Goal: Task Accomplishment & Management: Manage account settings

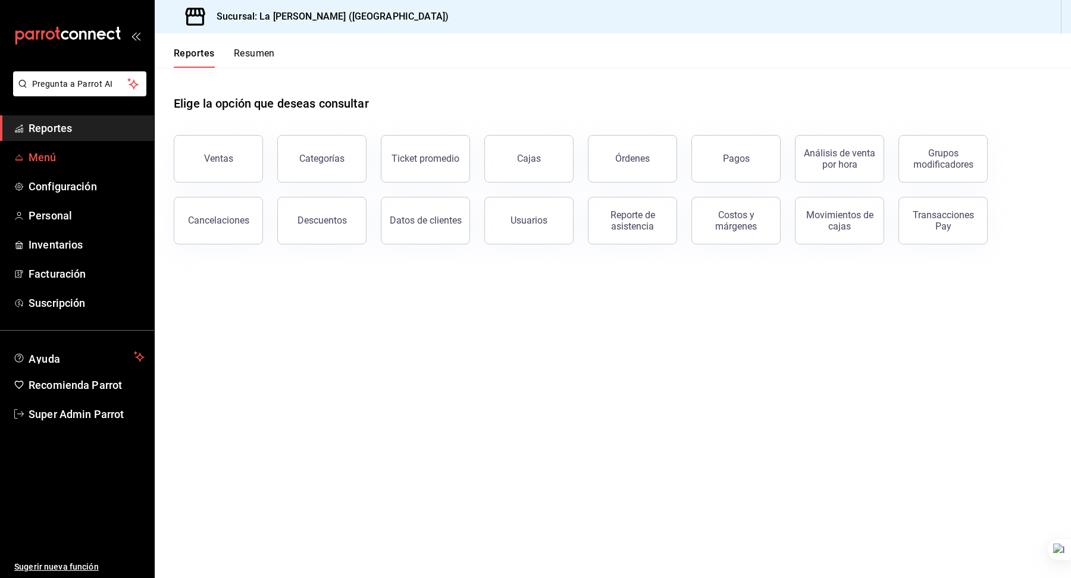
click at [57, 160] on span "Menú" at bounding box center [87, 157] width 116 height 16
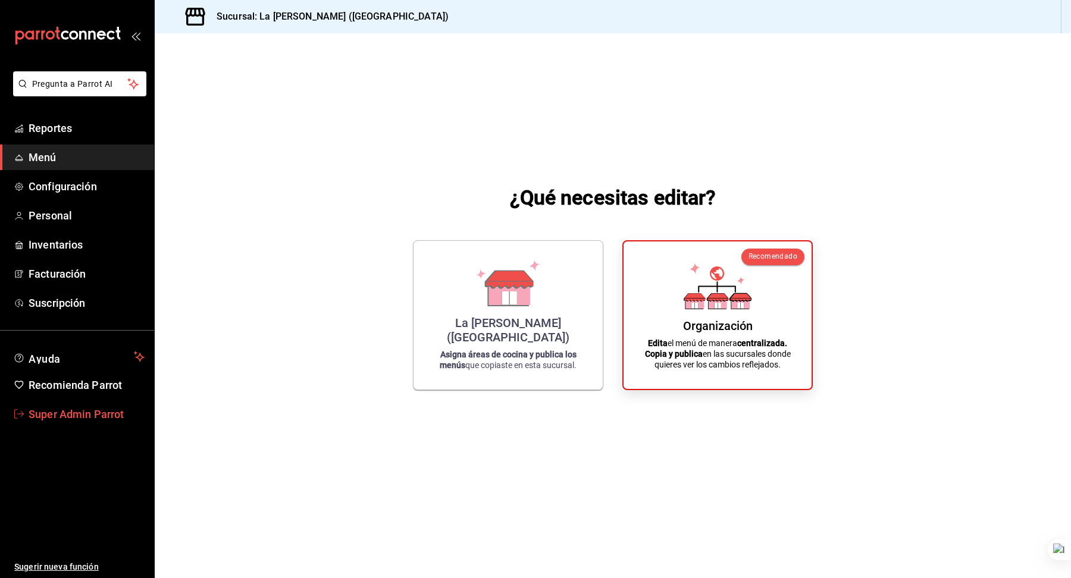
click at [51, 408] on span "Super Admin Parrot" at bounding box center [87, 414] width 116 height 16
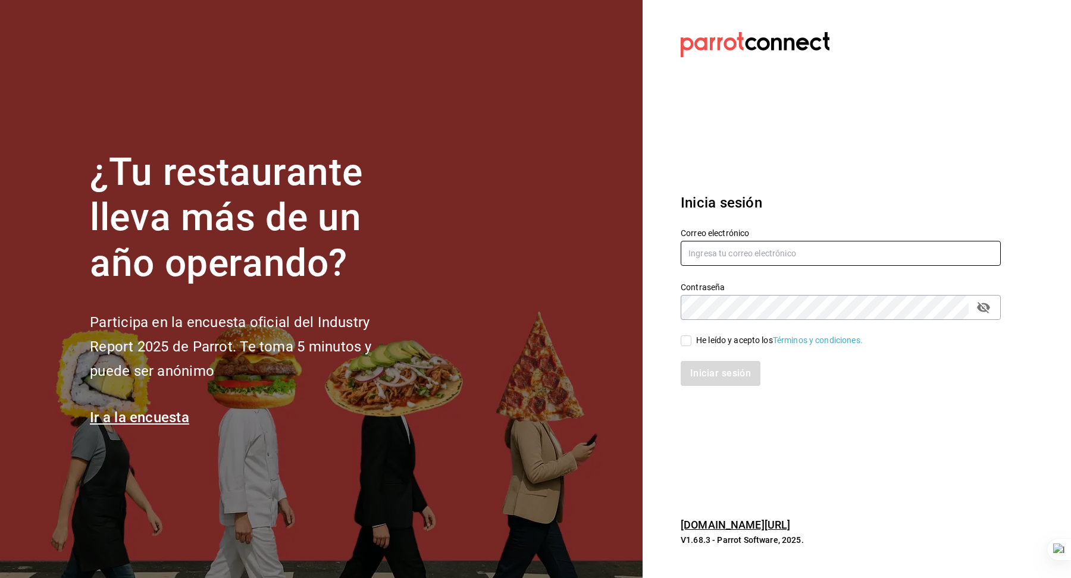
click at [748, 251] on input "text" at bounding box center [841, 253] width 320 height 25
type input "c"
click at [704, 259] on input "text" at bounding box center [841, 253] width 320 height 25
paste input "carola@centro.com"
type input "carola@centro.com"
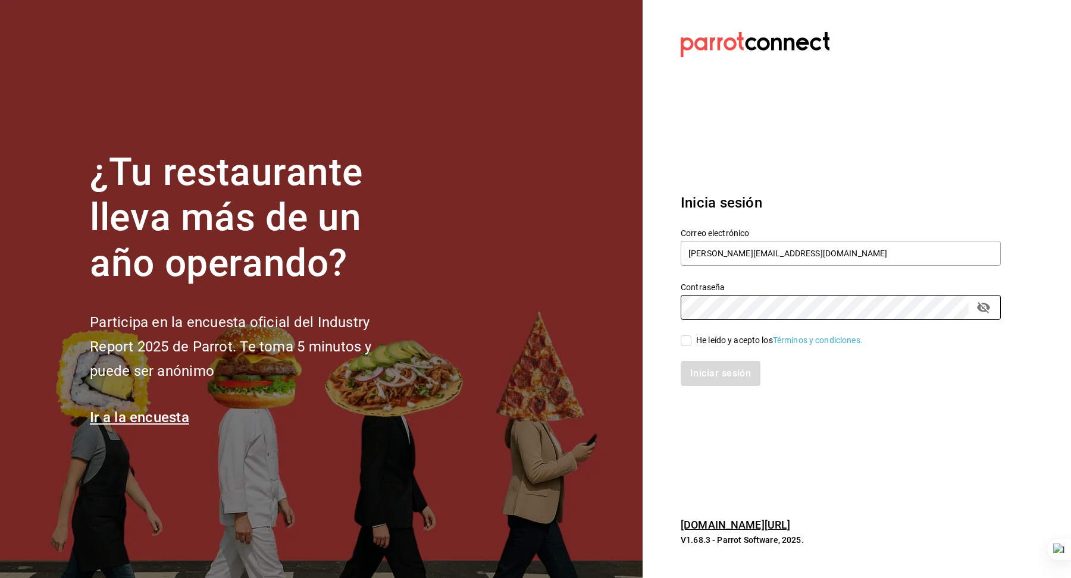
click at [684, 342] on input "He leído y acepto los Términos y condiciones." at bounding box center [686, 341] width 11 height 11
checkbox input "true"
click at [701, 377] on button "Iniciar sesión" at bounding box center [721, 373] width 81 height 25
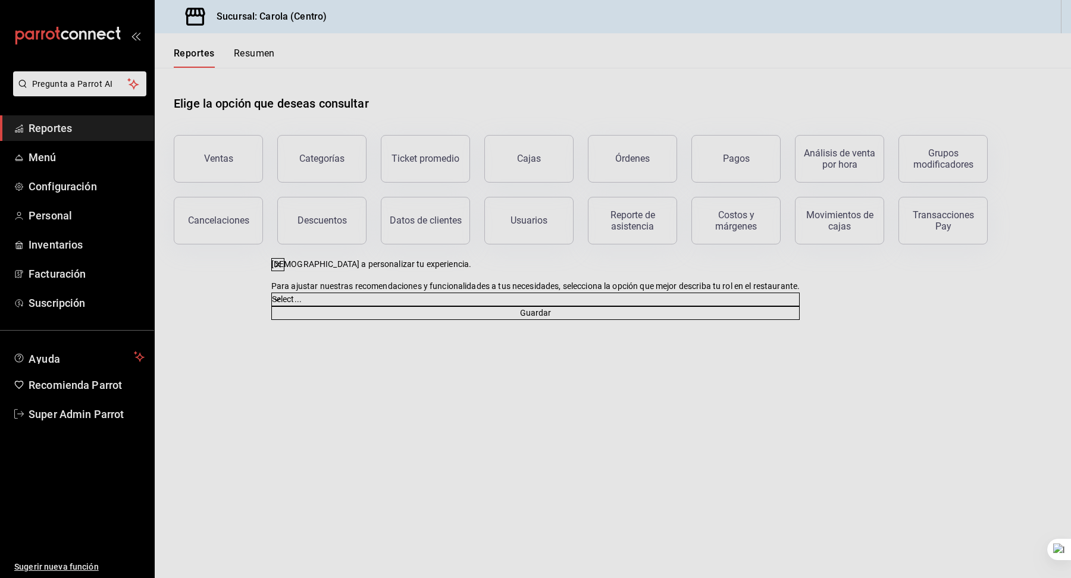
click at [86, 158] on div "[DEMOGRAPHIC_DATA] a personalizar tu experiencia. Para ajustar nuestras recomen…" at bounding box center [535, 289] width 1071 height 578
click at [283, 260] on icon at bounding box center [278, 265] width 10 height 10
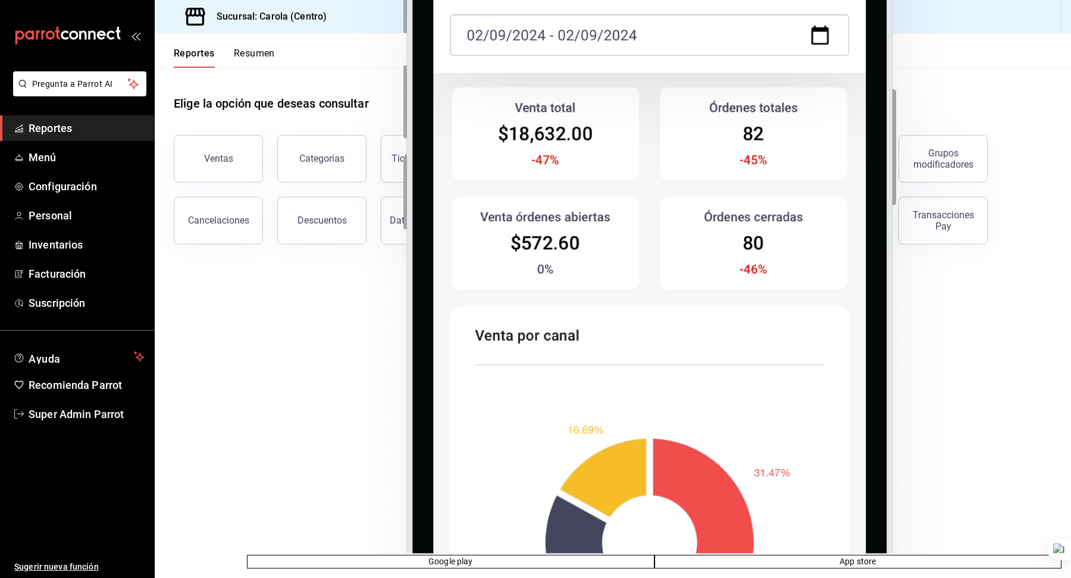
click at [93, 170] on ul "Reportes Menú Configuración Personal Inventarios Facturación Suscripción" at bounding box center [77, 215] width 154 height 200
click at [73, 164] on span "Menú" at bounding box center [87, 157] width 116 height 16
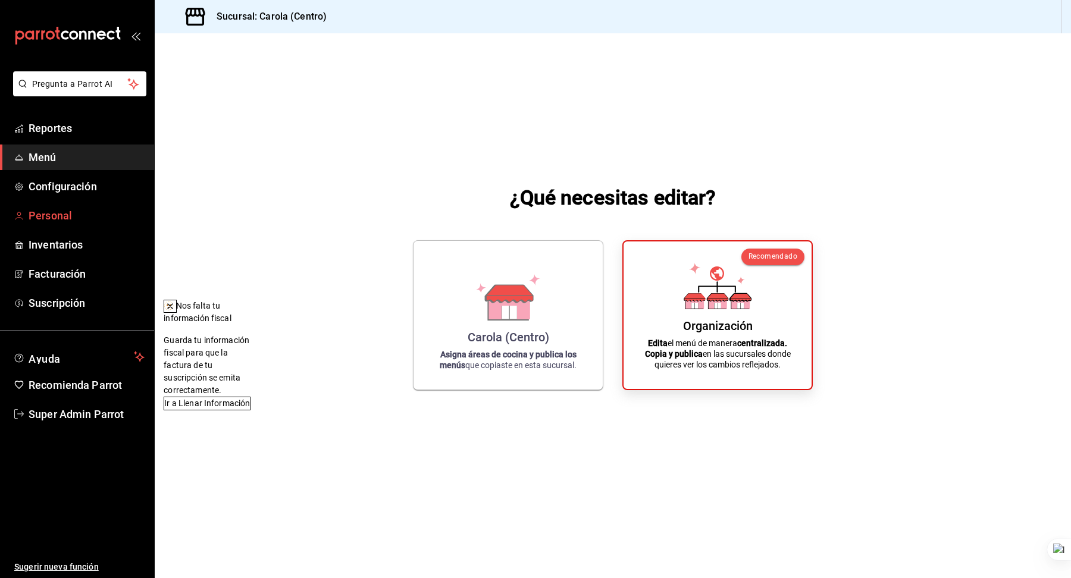
click at [76, 217] on span "Personal" at bounding box center [87, 216] width 116 height 16
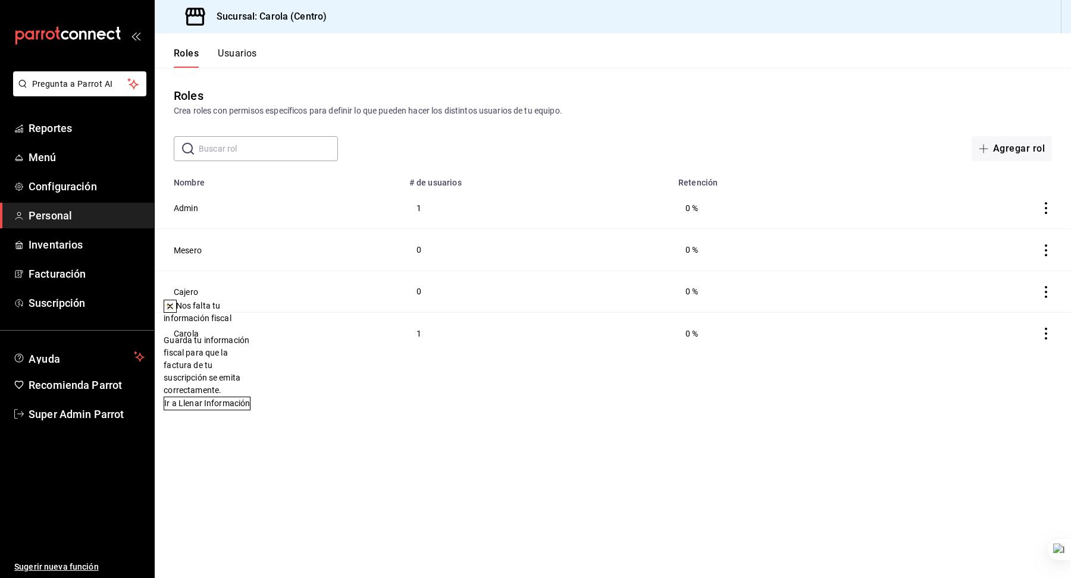
click at [175, 309] on icon at bounding box center [170, 307] width 10 height 10
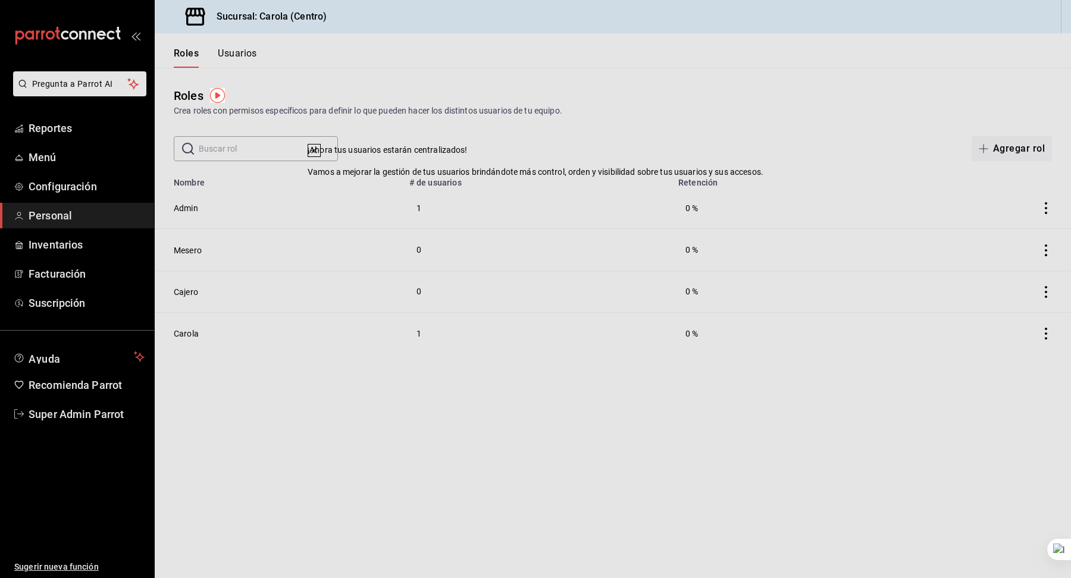
click at [189, 254] on div "¡Ahora tus usuarios estarán centralizados! Vamos a mejorar la gestión de tus us…" at bounding box center [535, 289] width 1071 height 578
click at [319, 155] on icon at bounding box center [314, 151] width 10 height 10
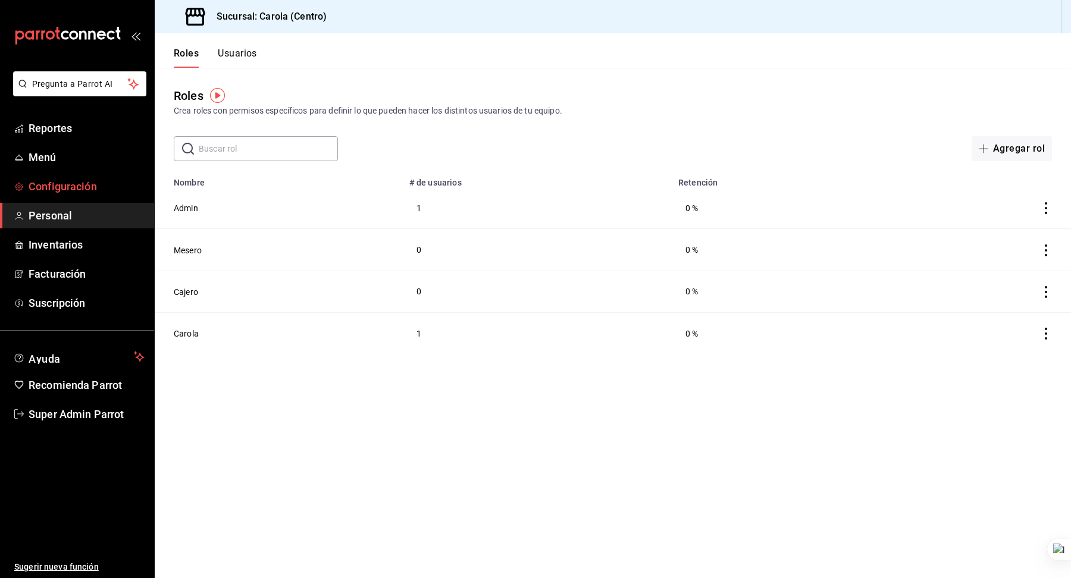
click at [72, 180] on span "Configuración" at bounding box center [87, 186] width 116 height 16
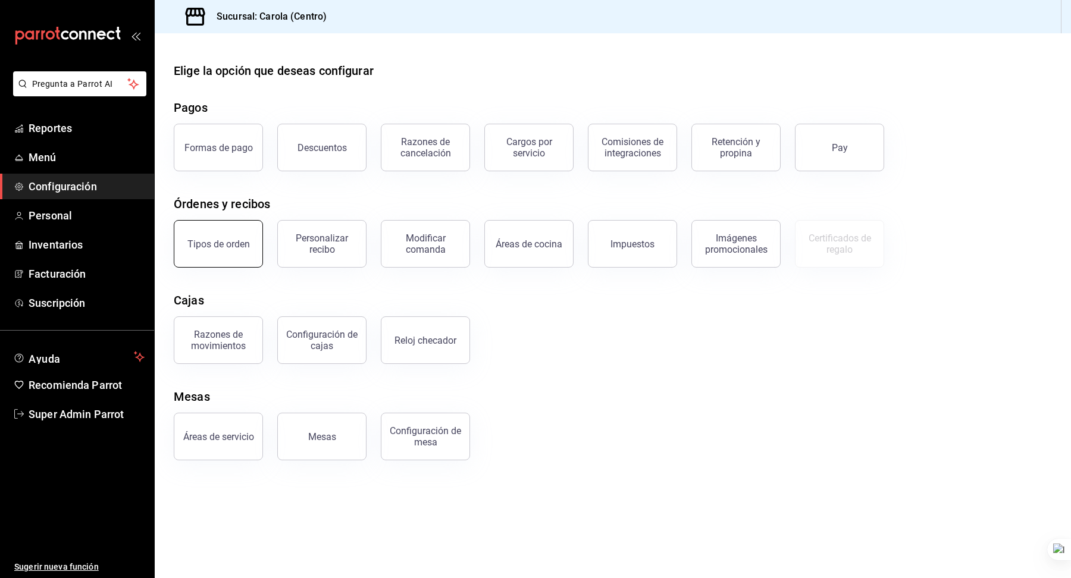
click at [216, 253] on button "Tipos de orden" at bounding box center [218, 244] width 89 height 48
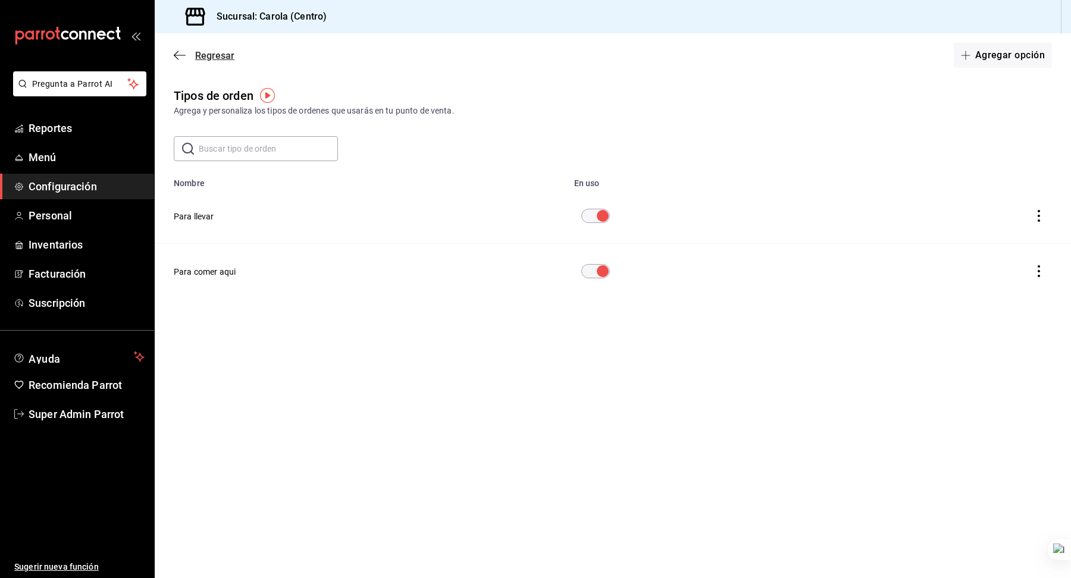
click at [184, 59] on icon "button" at bounding box center [180, 55] width 12 height 11
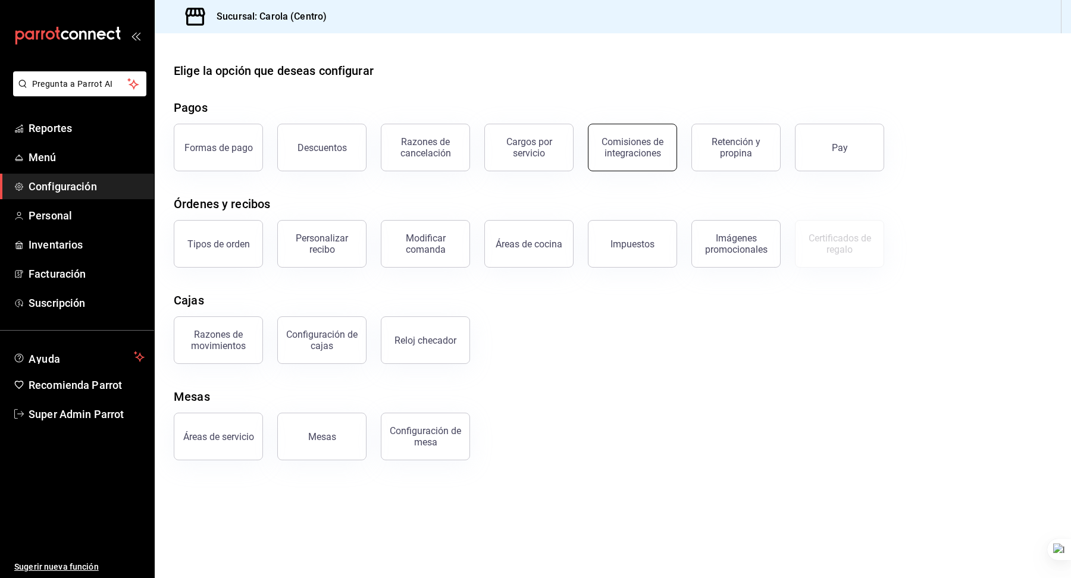
click at [628, 152] on div "Comisiones de integraciones" at bounding box center [633, 147] width 74 height 23
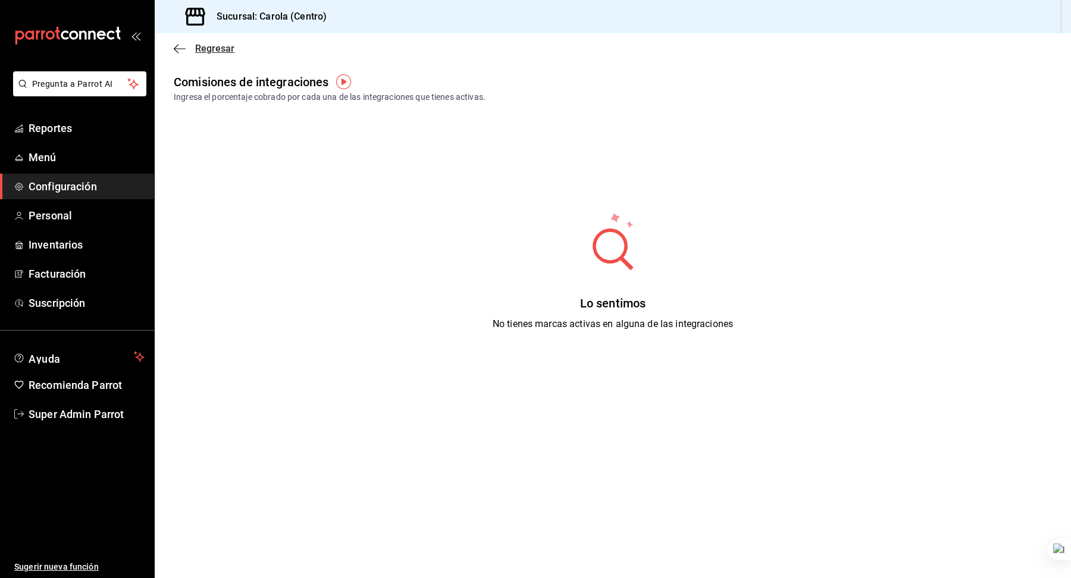
click at [194, 54] on span "Regresar" at bounding box center [204, 48] width 61 height 11
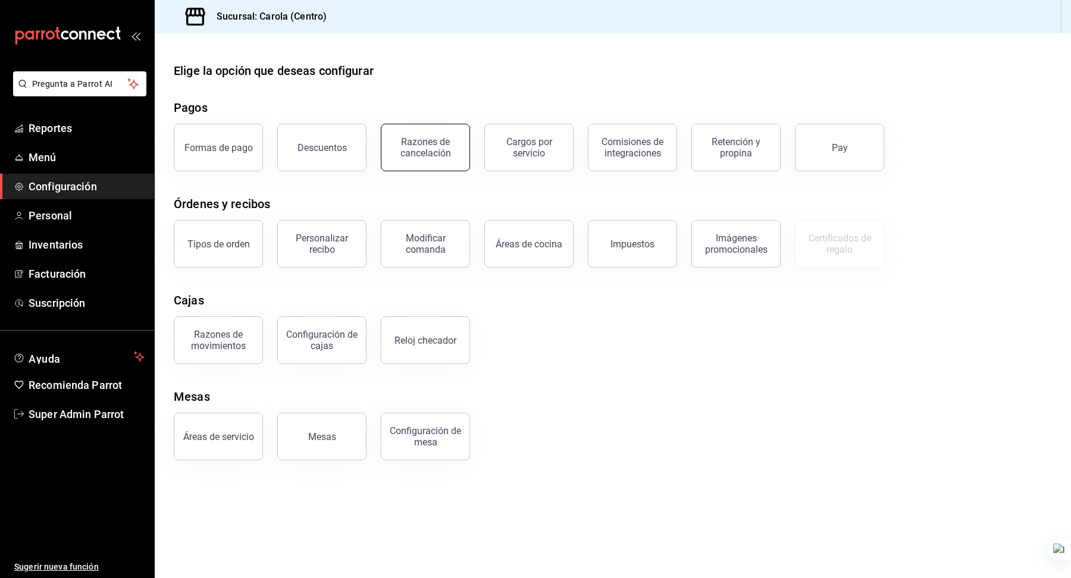
click at [430, 159] on button "Razones de cancelación" at bounding box center [425, 148] width 89 height 48
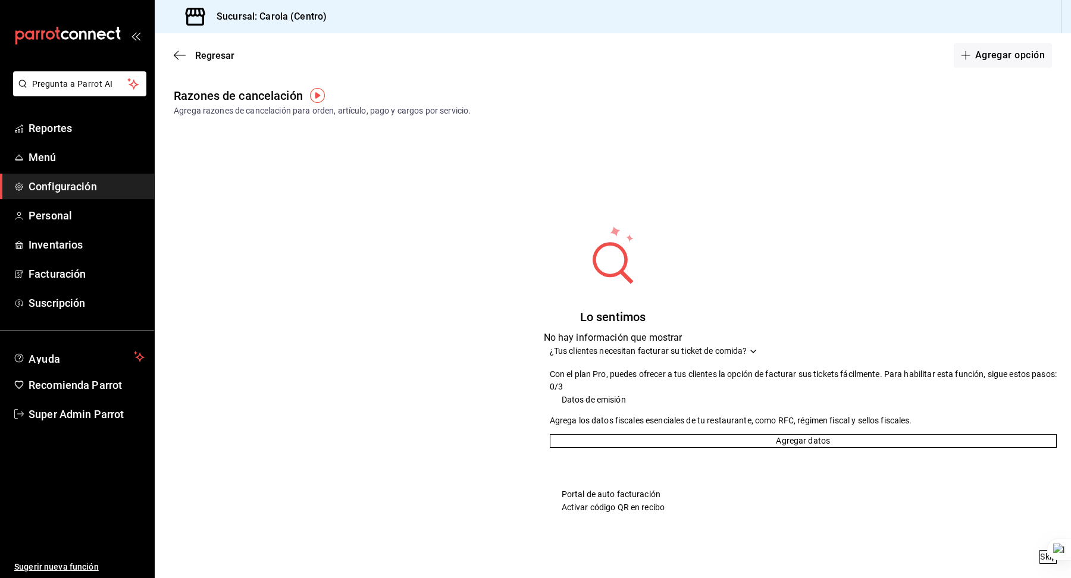
click at [1024, 41] on div "Regresar Agregar opción" at bounding box center [613, 55] width 916 height 44
click at [967, 71] on div "Regresar Agregar opción" at bounding box center [613, 55] width 916 height 44
click at [970, 61] on button "Agregar opción" at bounding box center [1003, 55] width 98 height 25
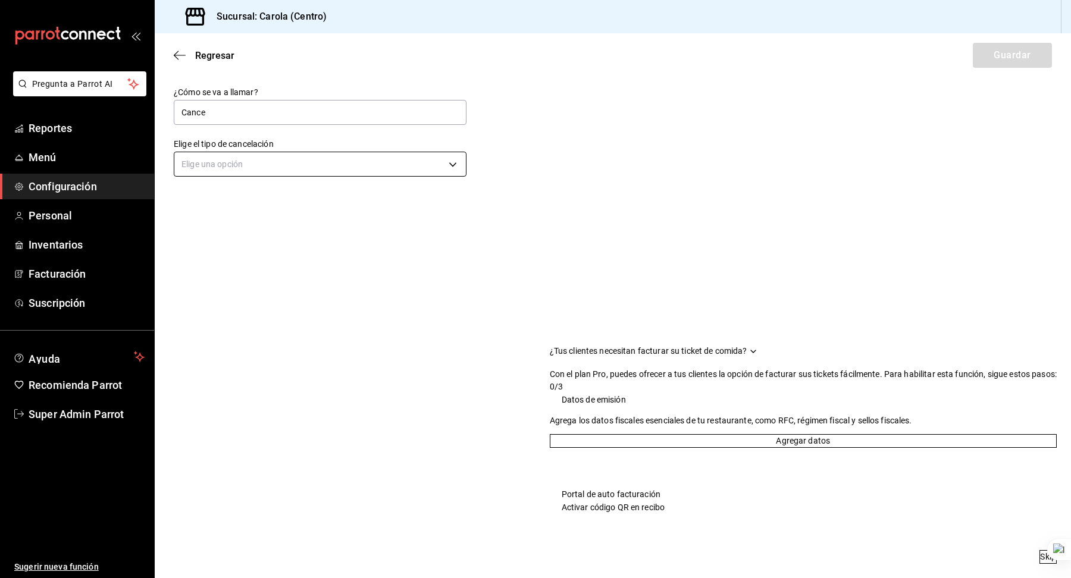
type input "Cancelación de orden"
click at [297, 167] on body "Pregunta a Parrot AI Reportes Menú Configuración Personal Inventarios Facturaci…" at bounding box center [535, 289] width 1071 height 578
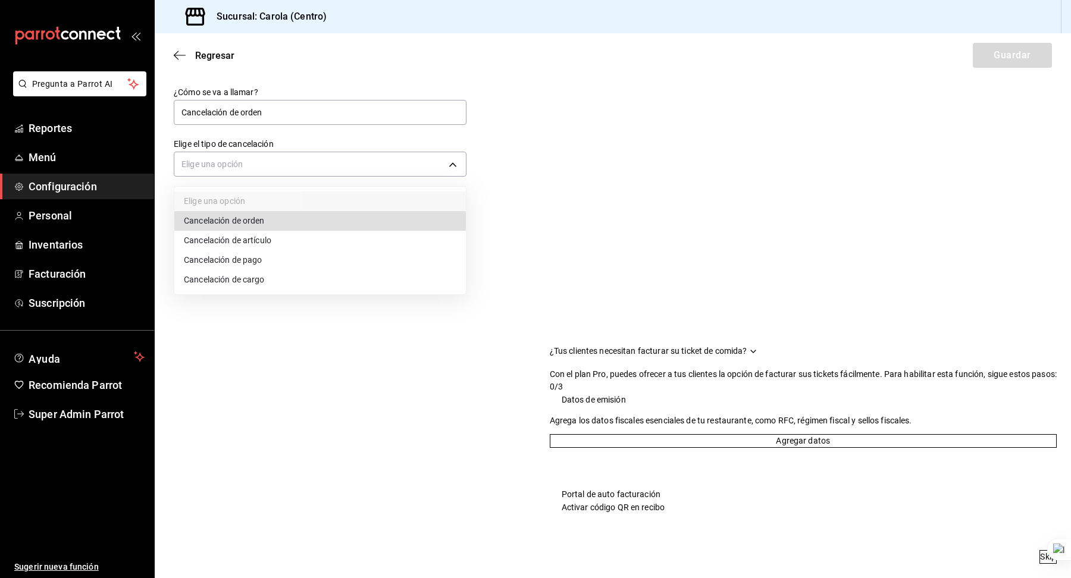
click at [294, 209] on ul "Elige una opción Cancelación de orden Cancelación de artículo Cancelación de pa…" at bounding box center [320, 241] width 292 height 108
click at [291, 217] on li "Cancelación de orden" at bounding box center [320, 221] width 292 height 20
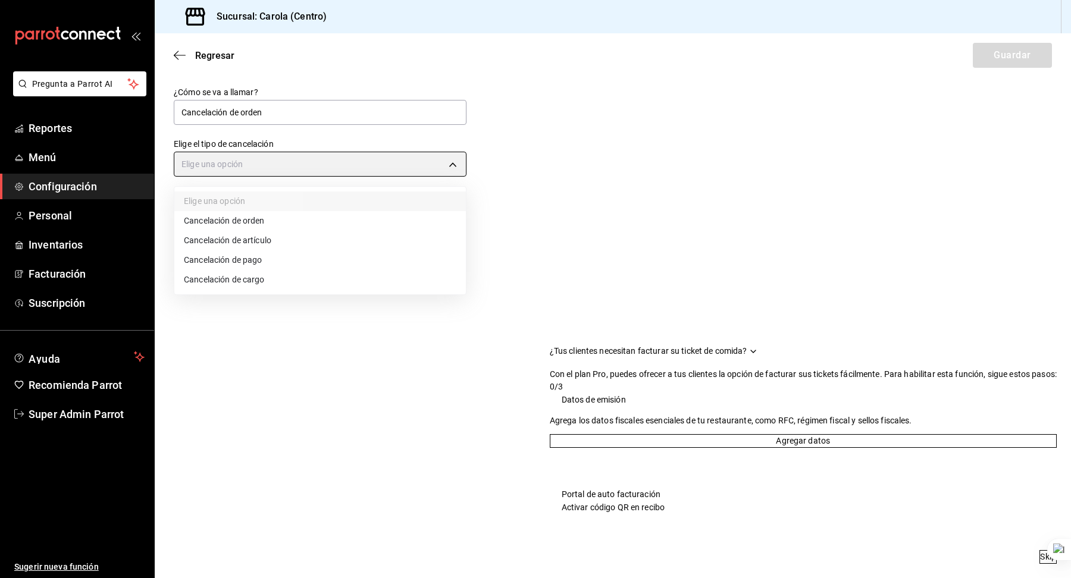
type input "ORDER"
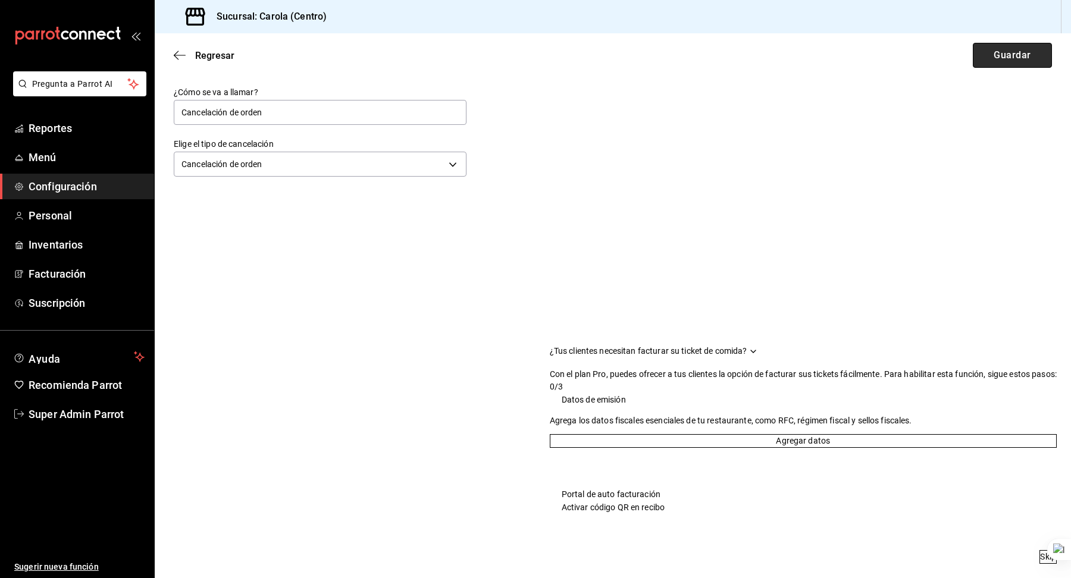
click at [1022, 56] on button "Guardar" at bounding box center [1012, 55] width 79 height 25
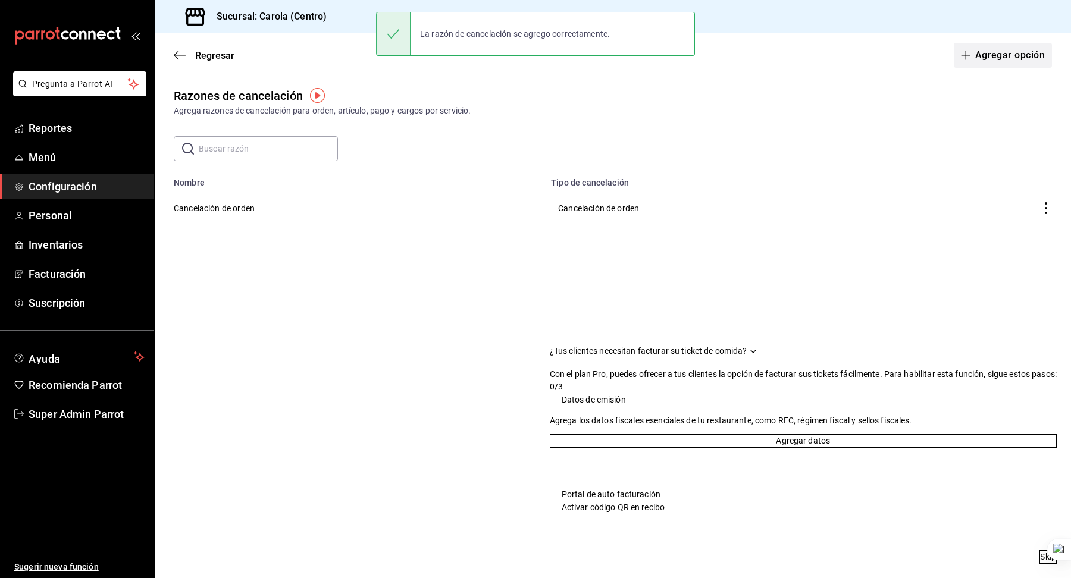
click at [982, 51] on button "Agregar opción" at bounding box center [1003, 55] width 98 height 25
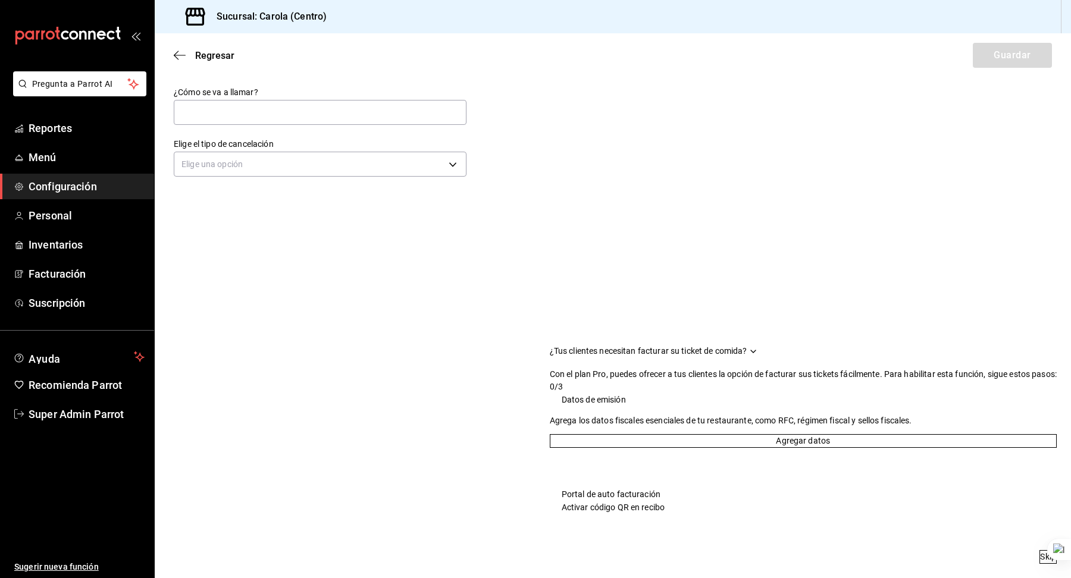
type input "C"
type input "Cancelación de pago"
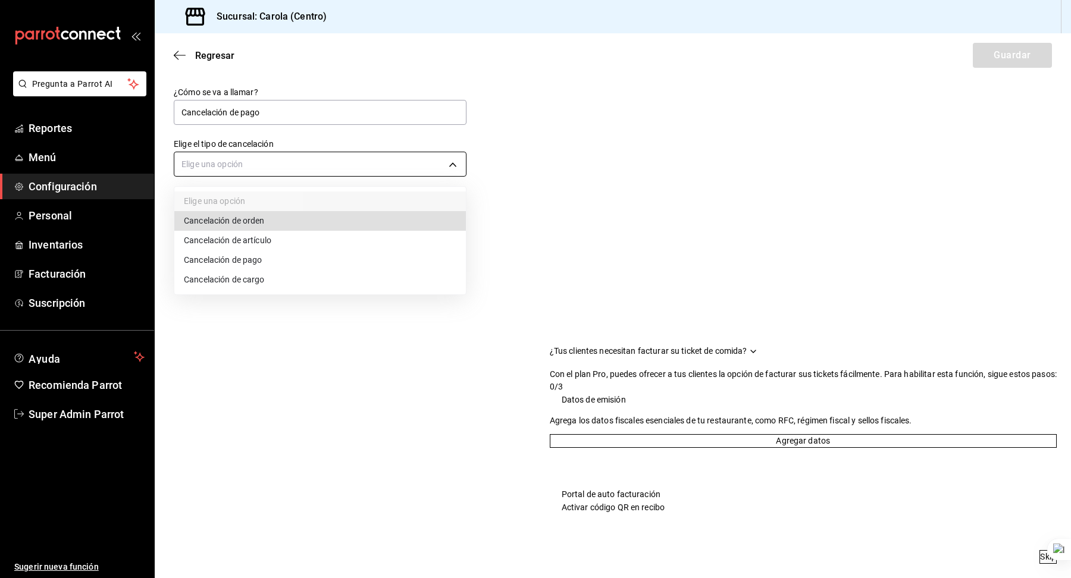
click at [338, 168] on body "Pregunta a Parrot AI Reportes Menú Configuración Personal Inventarios Facturaci…" at bounding box center [535, 289] width 1071 height 578
click at [286, 259] on li "Cancelación de pago" at bounding box center [320, 260] width 292 height 20
type input "ORDER_PAYMENT"
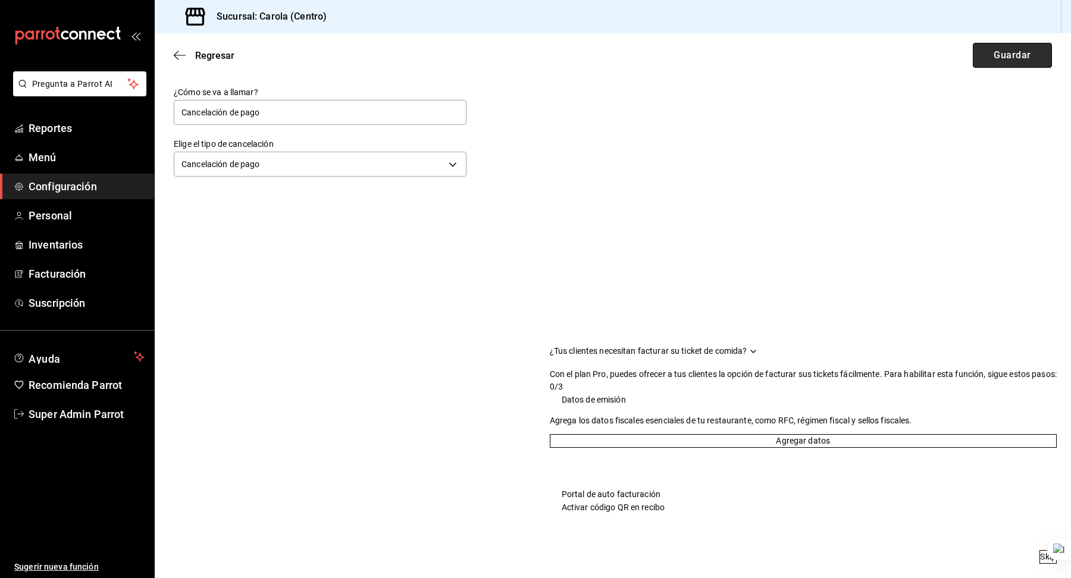
click at [1034, 49] on button "Guardar" at bounding box center [1012, 55] width 79 height 25
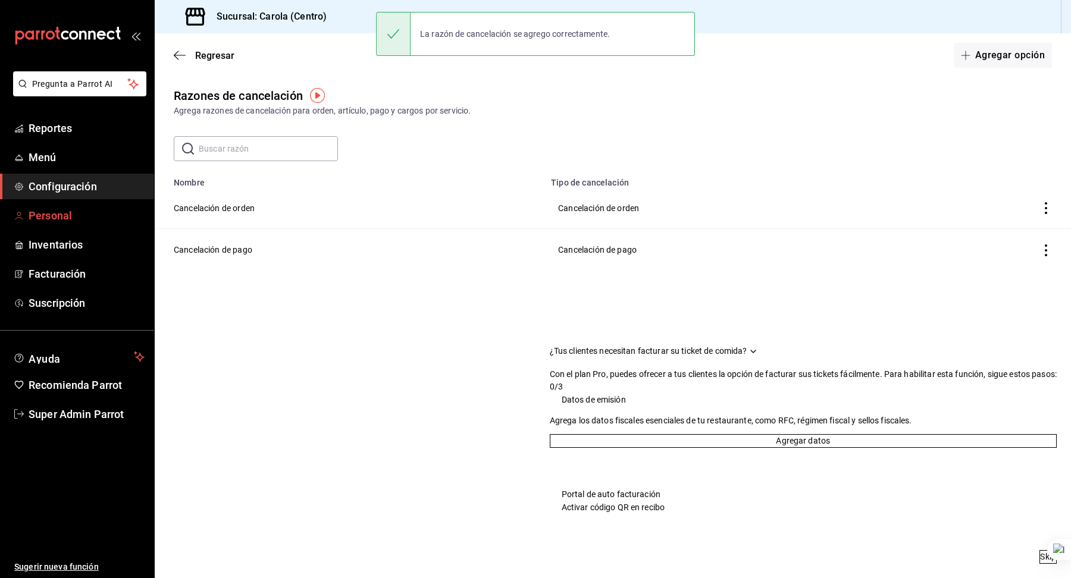
click at [62, 212] on span "Personal" at bounding box center [87, 216] width 116 height 16
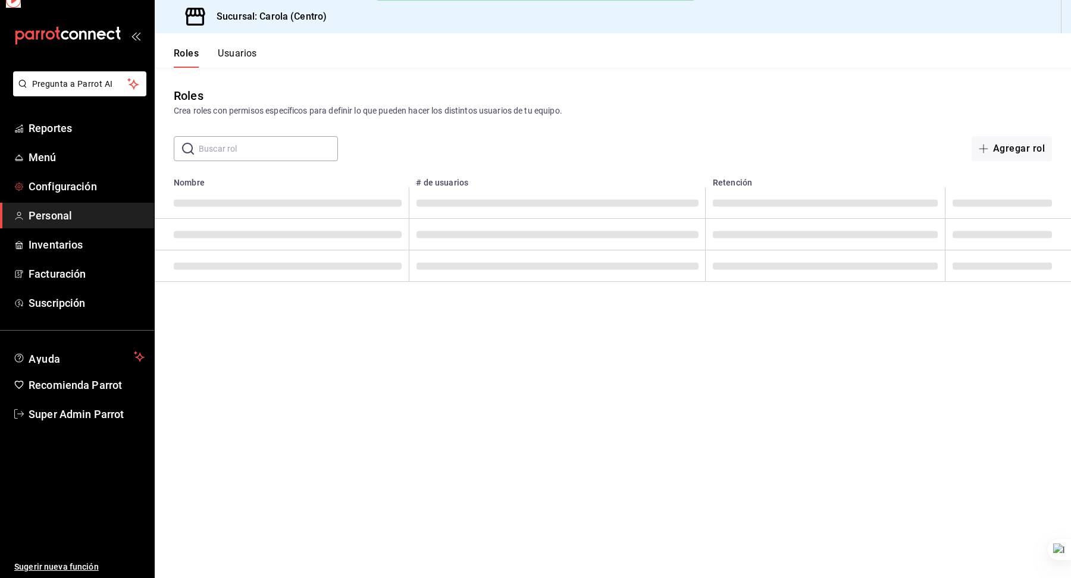
click at [62, 194] on span "Configuración" at bounding box center [87, 186] width 116 height 16
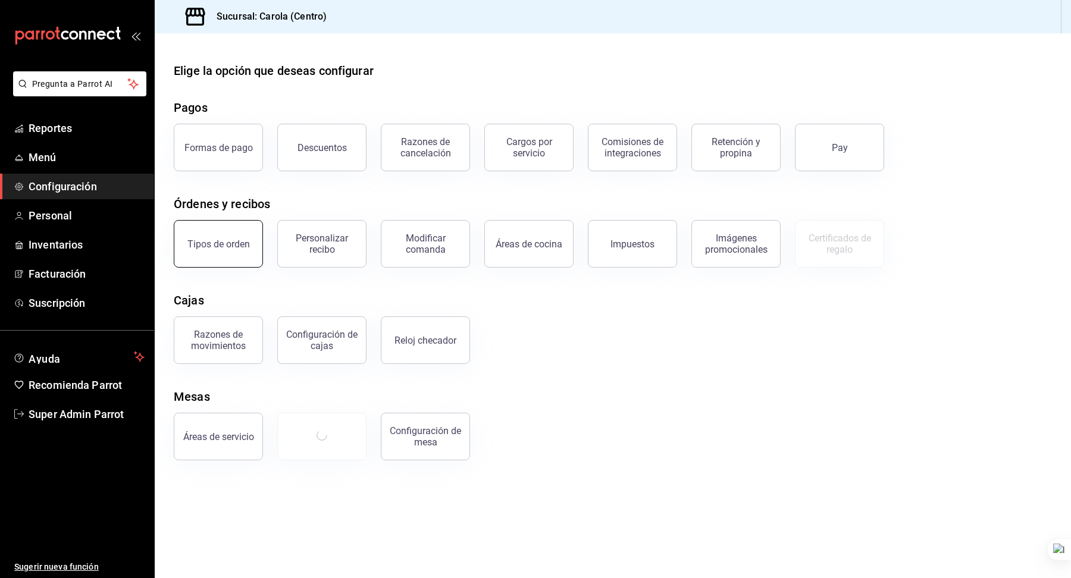
click at [216, 234] on button "Tipos de orden" at bounding box center [218, 244] width 89 height 48
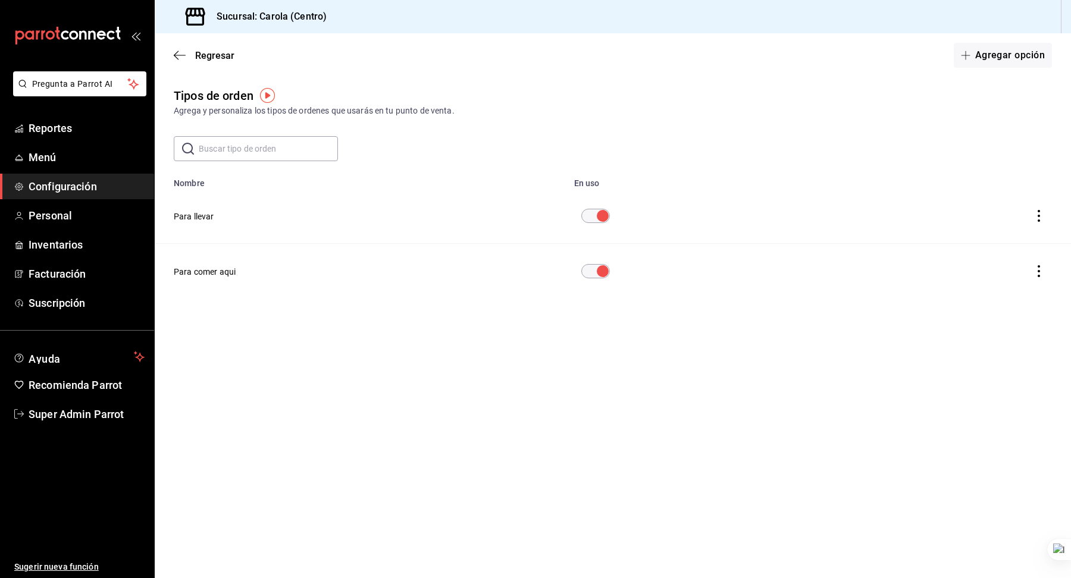
click at [200, 65] on div "Regresar Agregar opción" at bounding box center [613, 55] width 916 height 44
click at [190, 52] on span "Regresar" at bounding box center [204, 55] width 61 height 11
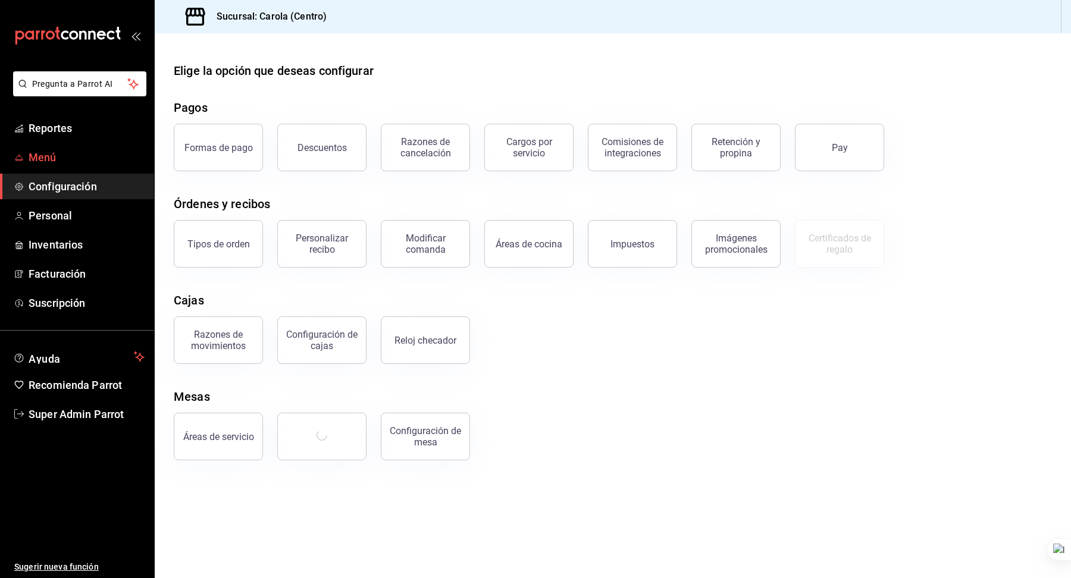
click at [61, 158] on span "Menú" at bounding box center [87, 157] width 116 height 16
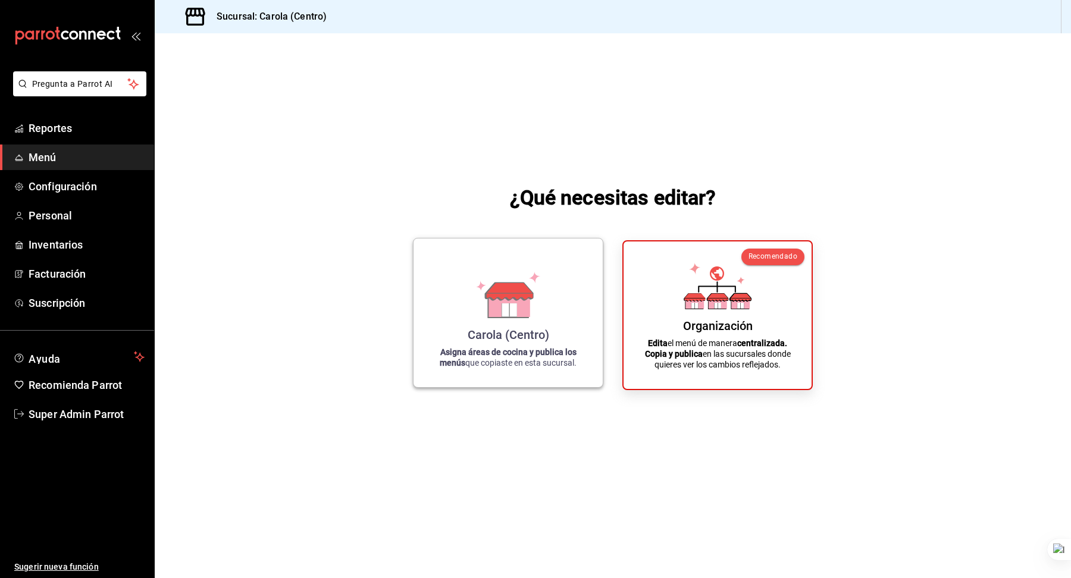
click at [474, 294] on icon at bounding box center [508, 295] width 68 height 46
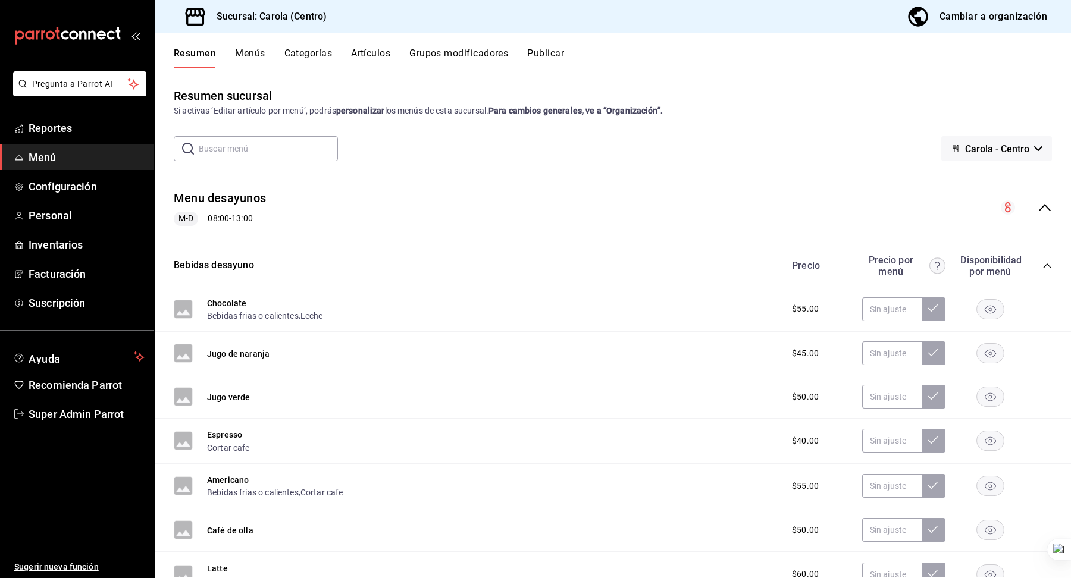
click at [308, 54] on button "Categorías" at bounding box center [308, 58] width 48 height 20
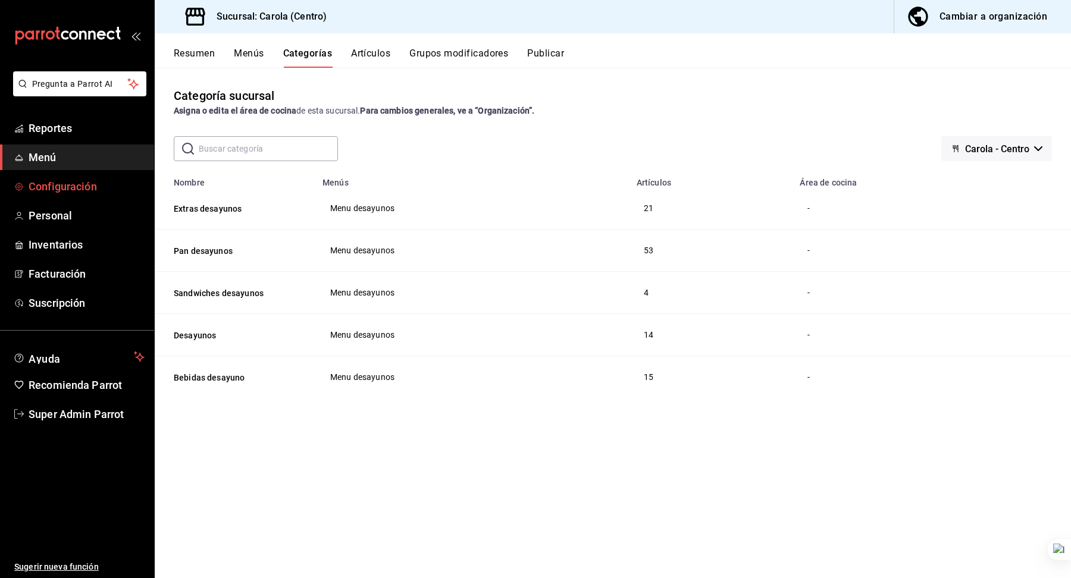
click at [86, 193] on span "Configuración" at bounding box center [87, 186] width 116 height 16
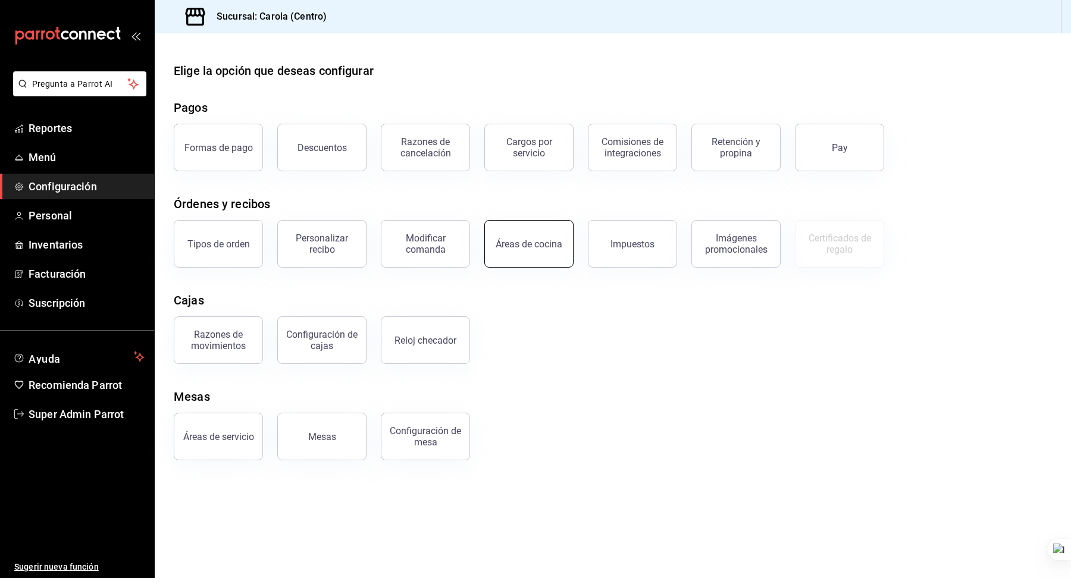
click at [496, 250] on button "Áreas de cocina" at bounding box center [528, 244] width 89 height 48
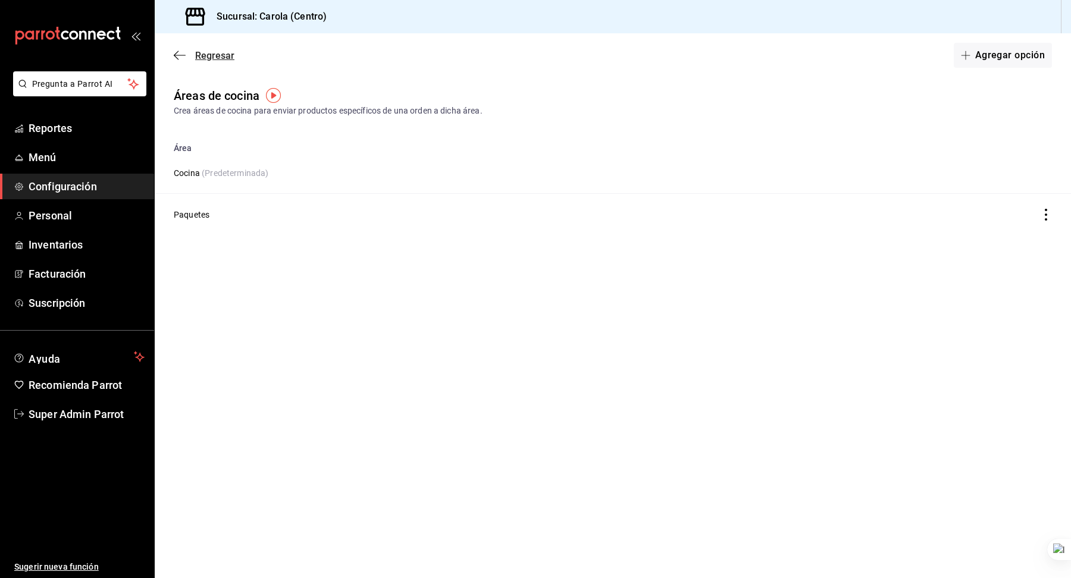
click at [180, 52] on icon "button" at bounding box center [180, 55] width 12 height 11
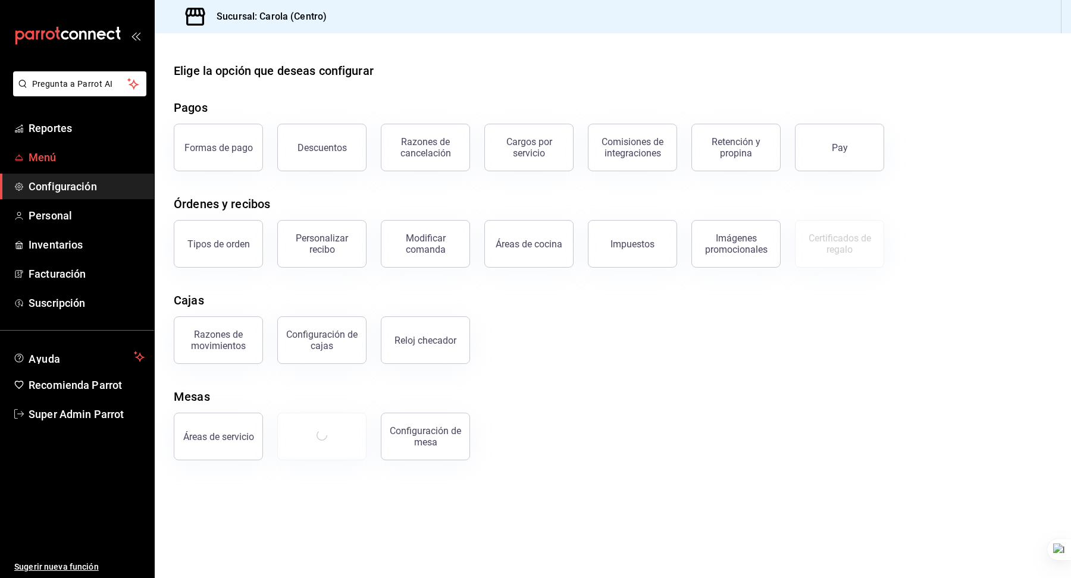
click at [61, 154] on span "Menú" at bounding box center [87, 157] width 116 height 16
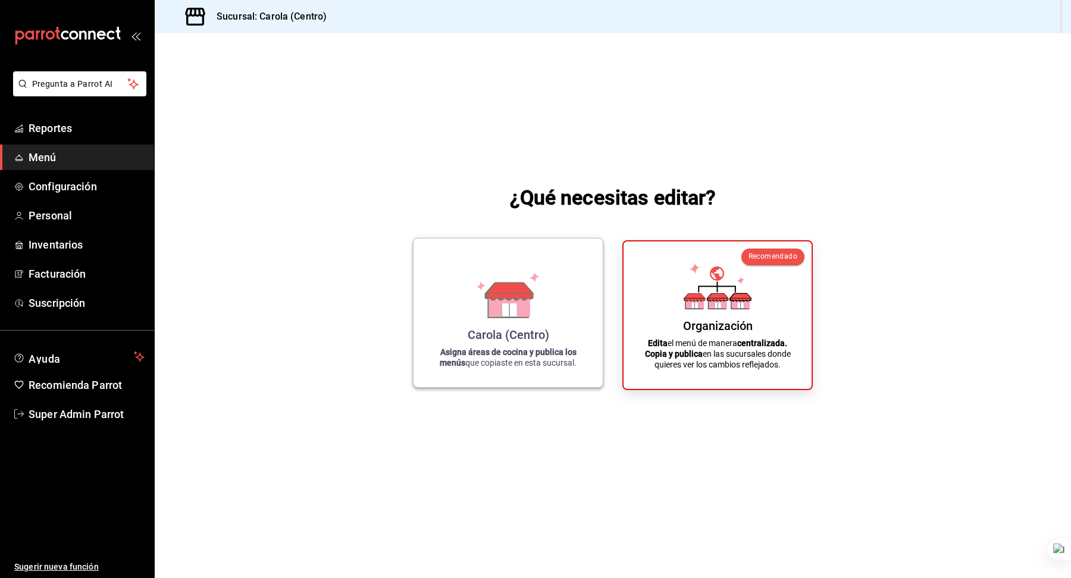
click at [518, 320] on div "[PERSON_NAME] (Centro) Asigna áreas de cocina y publica los menús que copiaste …" at bounding box center [508, 313] width 161 height 130
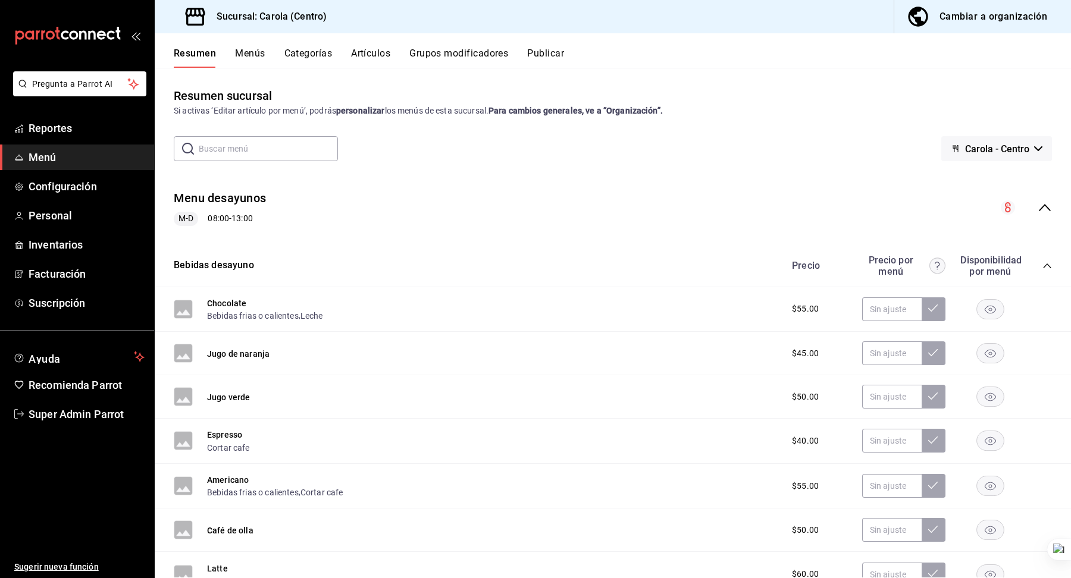
click at [319, 55] on button "Categorías" at bounding box center [308, 58] width 48 height 20
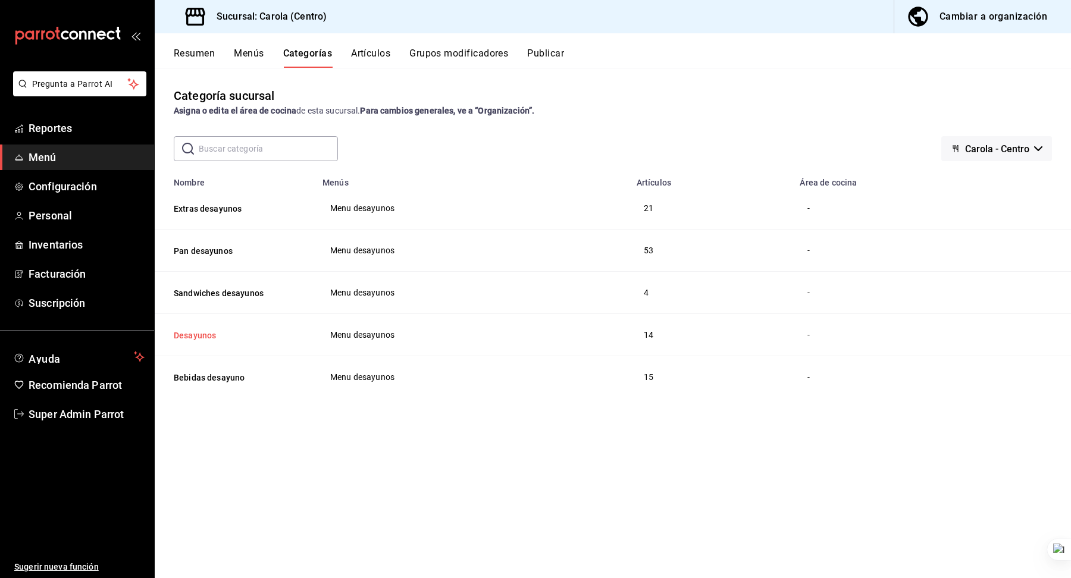
click at [202, 336] on button "Desayunos" at bounding box center [233, 336] width 119 height 12
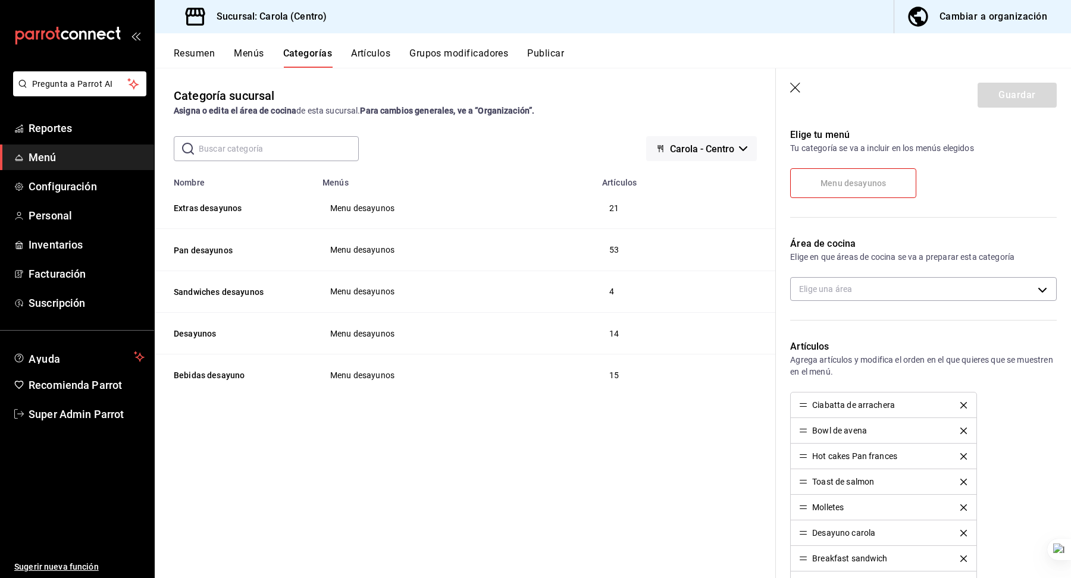
scroll to position [92, 0]
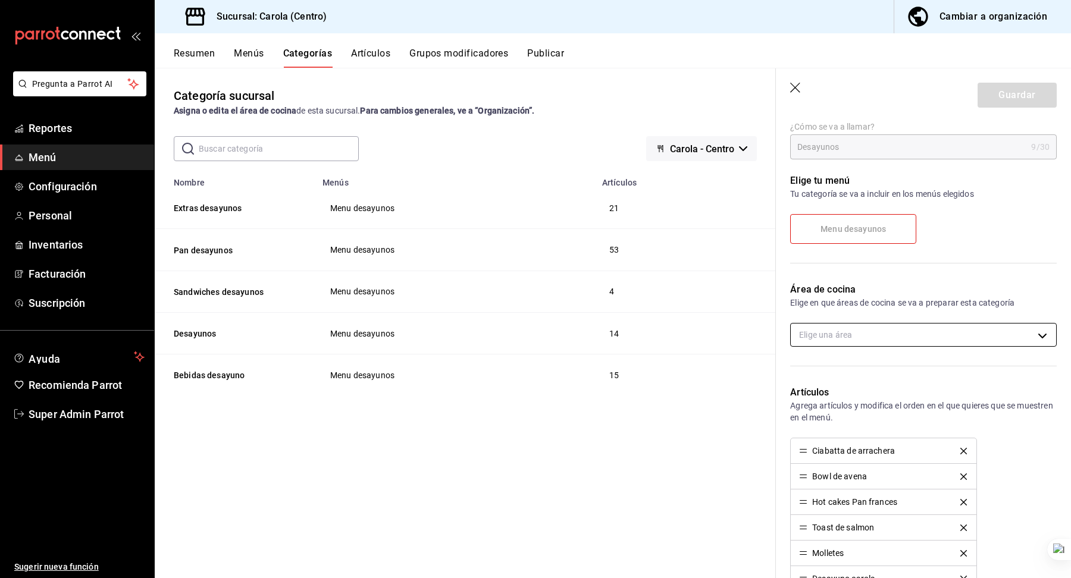
click at [849, 331] on body "Pregunta a Parrot AI Reportes Menú Configuración Personal Inventarios Facturaci…" at bounding box center [535, 289] width 1071 height 578
click at [835, 399] on span "Paquetes" at bounding box center [933, 397] width 226 height 12
type input "3f6da492-44df-47d2-bd47-9d06bfa5e8a5"
checkbox input "true"
click at [852, 328] on div at bounding box center [535, 289] width 1071 height 578
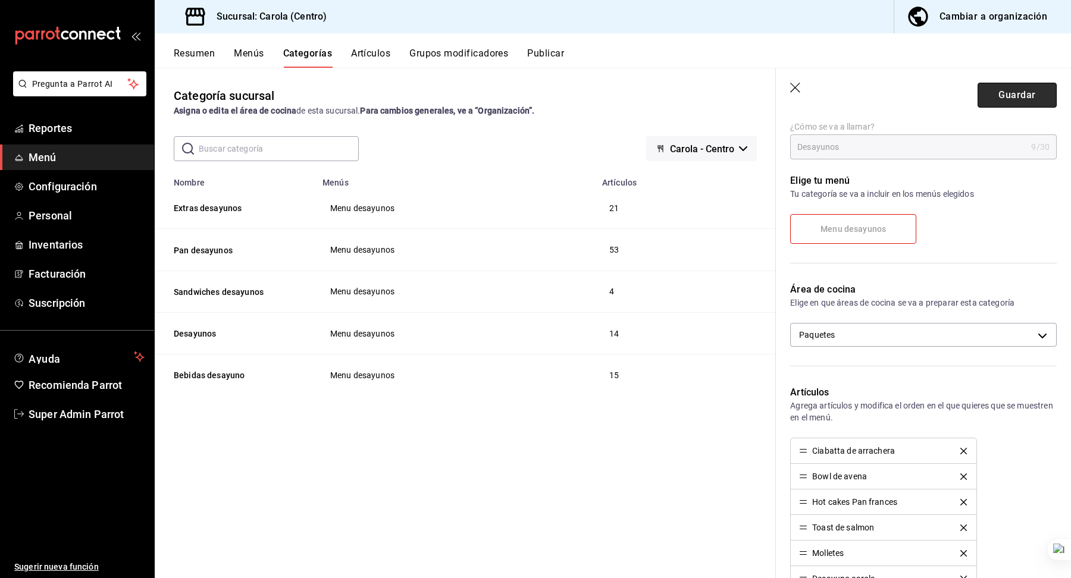
click at [1008, 88] on button "Guardar" at bounding box center [1016, 95] width 79 height 25
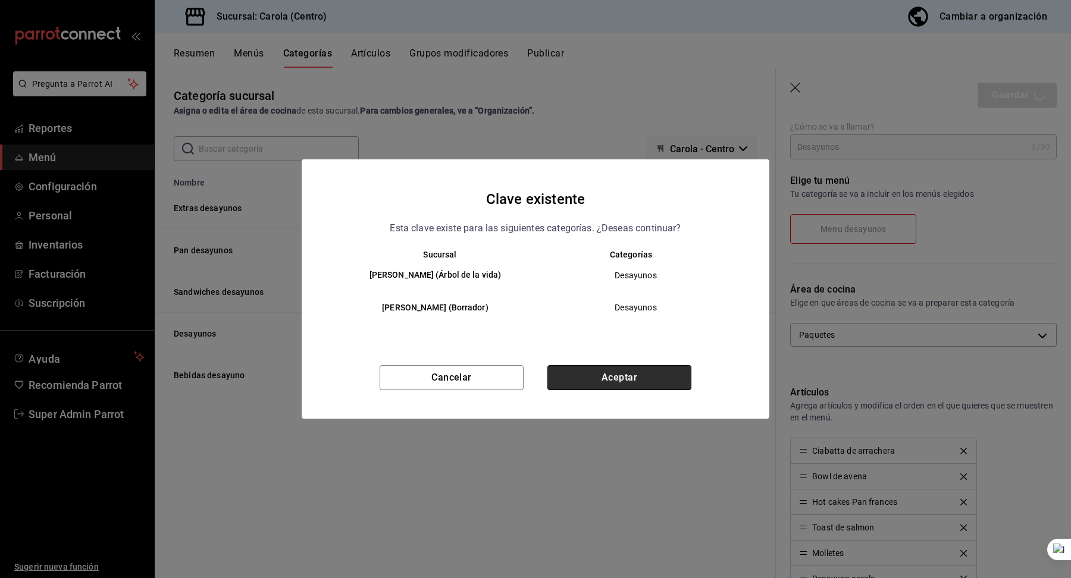
click at [607, 376] on button "Aceptar" at bounding box center [619, 377] width 144 height 25
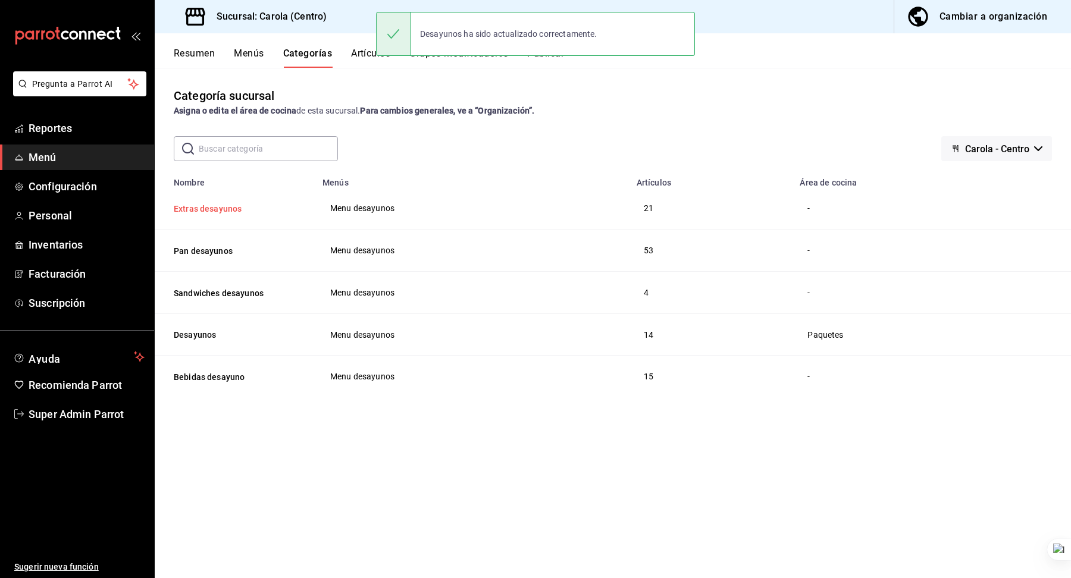
click at [229, 206] on button "Extras desayunos" at bounding box center [233, 209] width 119 height 12
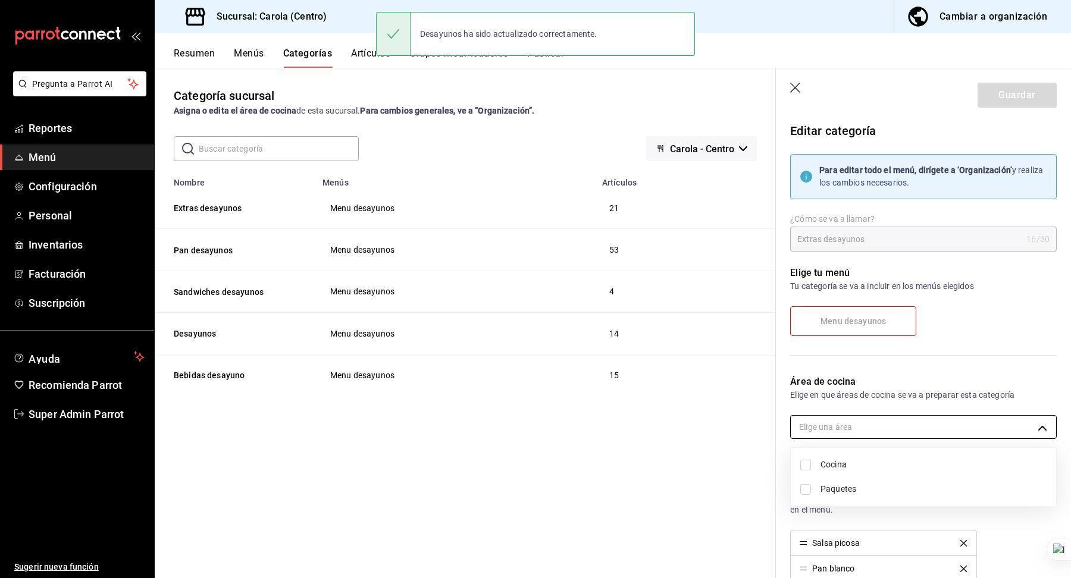
click at [872, 418] on body "Pregunta a Parrot AI Reportes Menú Configuración Personal Inventarios Facturaci…" at bounding box center [535, 289] width 1071 height 578
click at [830, 463] on span "Cocina" at bounding box center [933, 465] width 226 height 12
type input "d4109c64-dcbe-426e-8da8-45c79b85531b"
checkbox input "true"
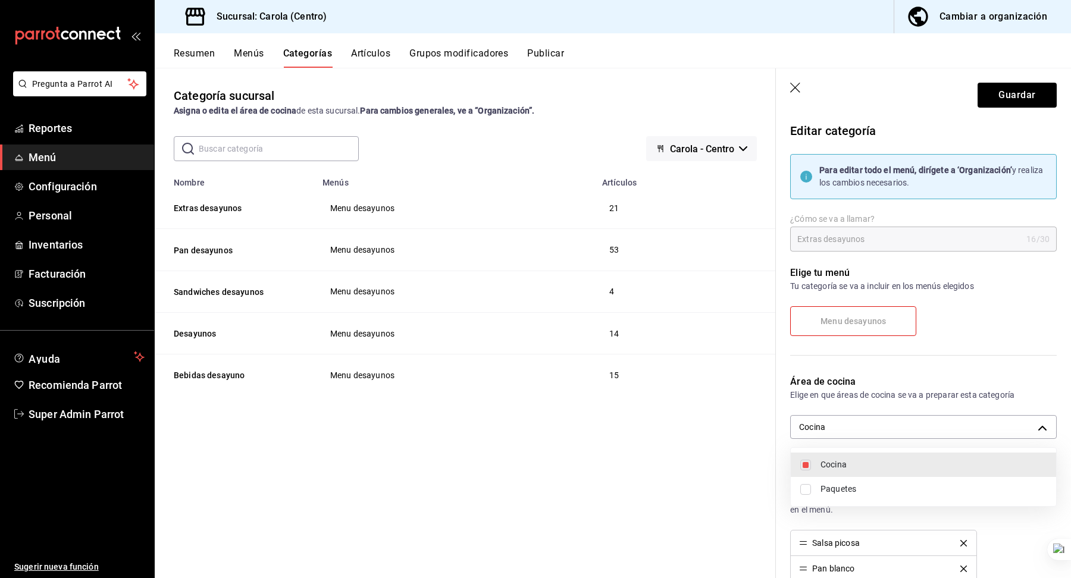
click at [854, 390] on div at bounding box center [535, 289] width 1071 height 578
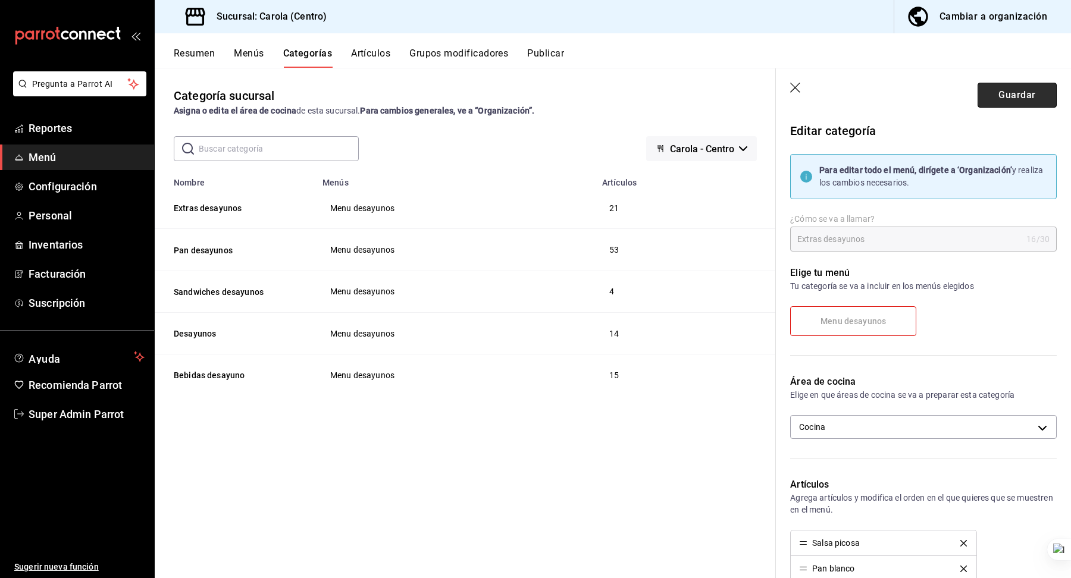
click at [1010, 99] on button "Guardar" at bounding box center [1016, 95] width 79 height 25
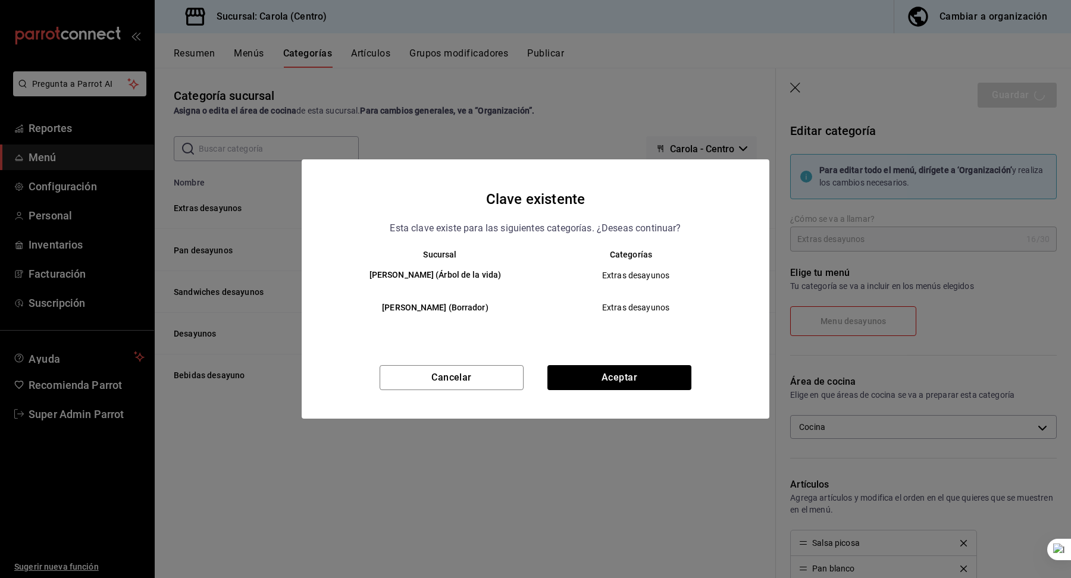
click at [612, 363] on div "Clave existente Esta clave existe para las siguientes categorías. ¿Deseas conti…" at bounding box center [536, 288] width 468 height 259
click at [604, 378] on button "Aceptar" at bounding box center [619, 377] width 144 height 25
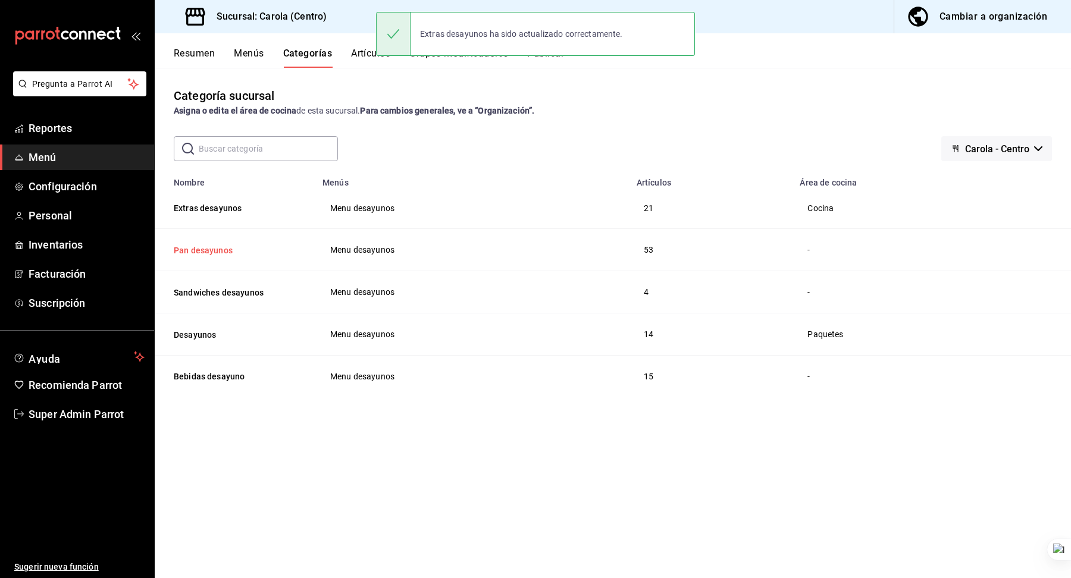
click at [211, 250] on button "Pan desayunos" at bounding box center [233, 251] width 119 height 12
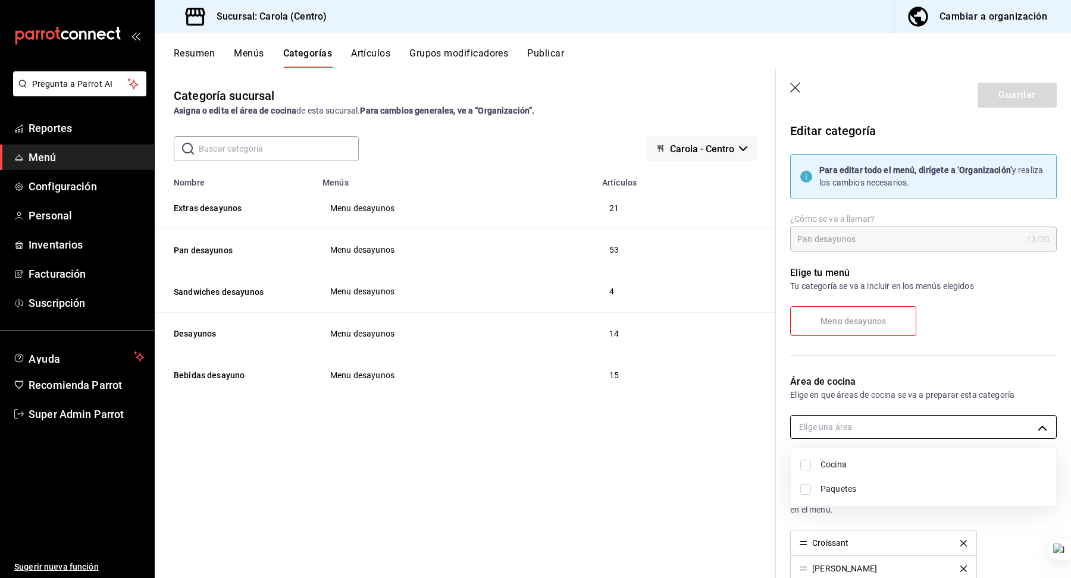
click at [897, 423] on body "Pregunta a Parrot AI Reportes Menú Configuración Personal Inventarios Facturaci…" at bounding box center [535, 289] width 1071 height 578
click at [839, 468] on span "Cocina" at bounding box center [933, 465] width 226 height 12
type input "d4109c64-dcbe-426e-8da8-45c79b85531b"
checkbox input "true"
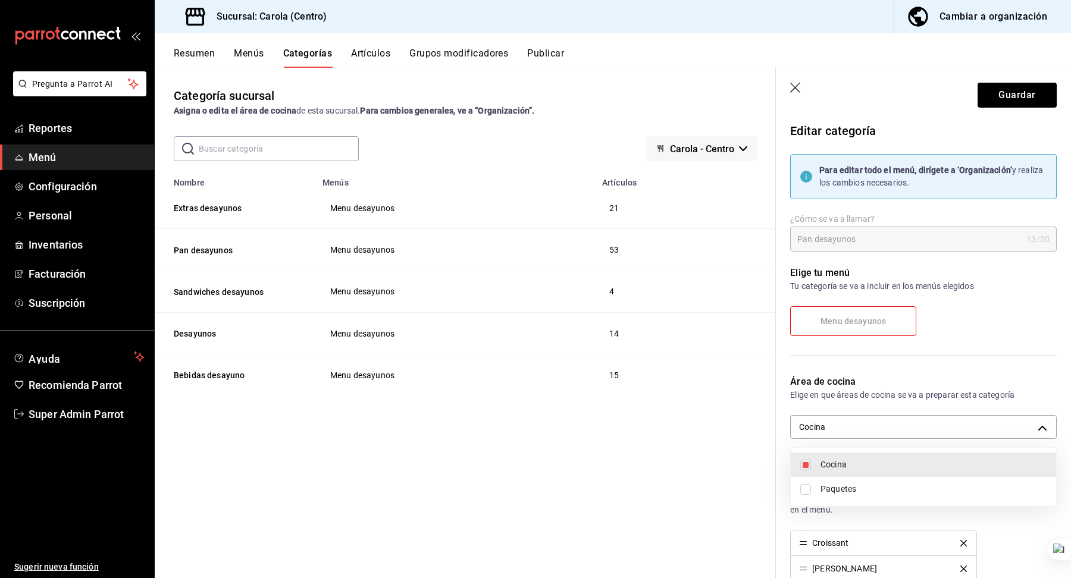
click at [863, 377] on div at bounding box center [535, 289] width 1071 height 578
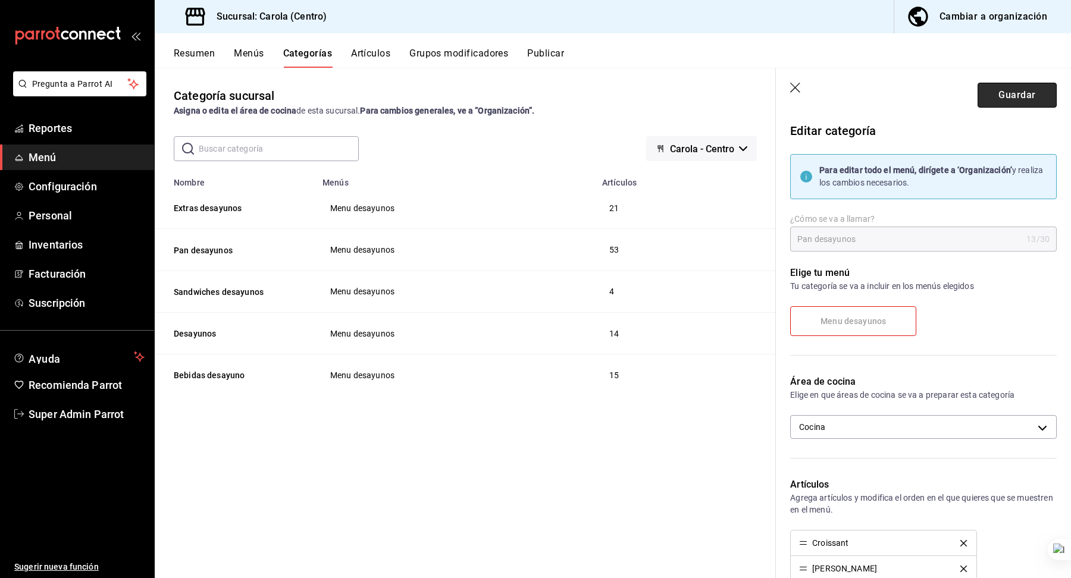
click at [1009, 87] on button "Guardar" at bounding box center [1016, 95] width 79 height 25
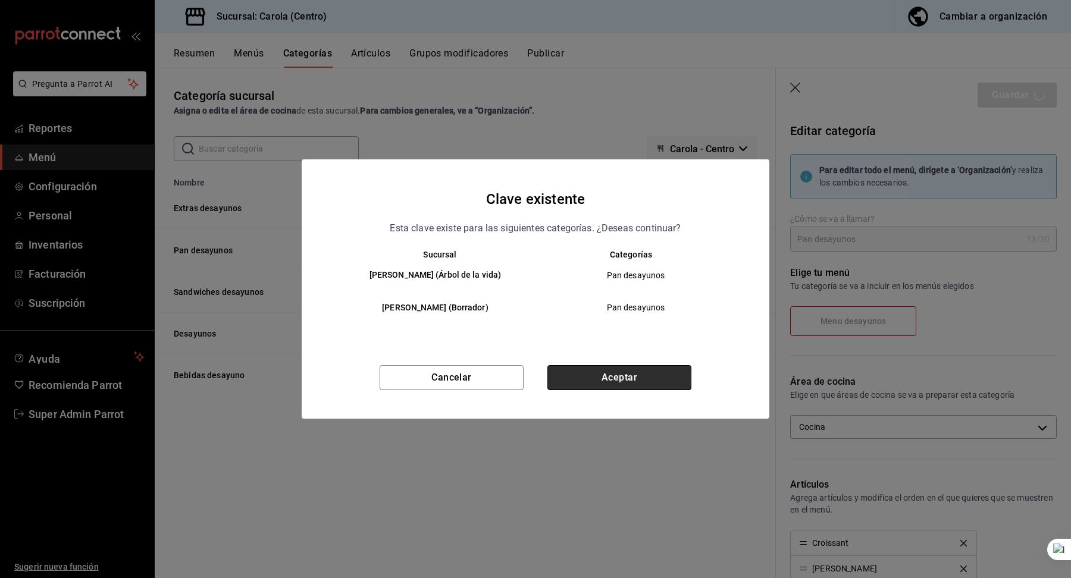
click at [610, 377] on button "Aceptar" at bounding box center [619, 377] width 144 height 25
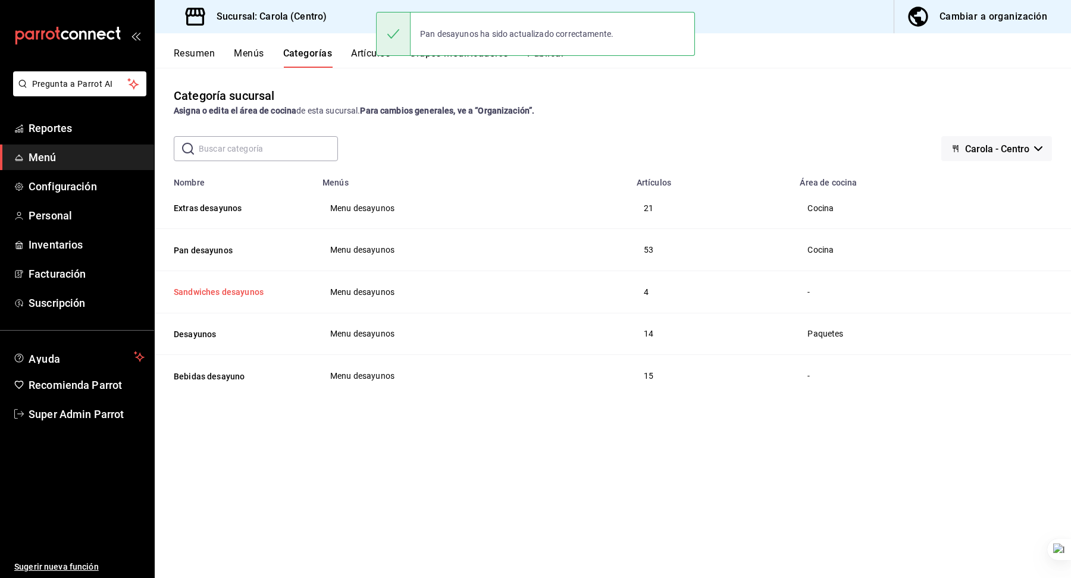
click at [230, 297] on button "Sandwiches desayunos" at bounding box center [233, 292] width 119 height 12
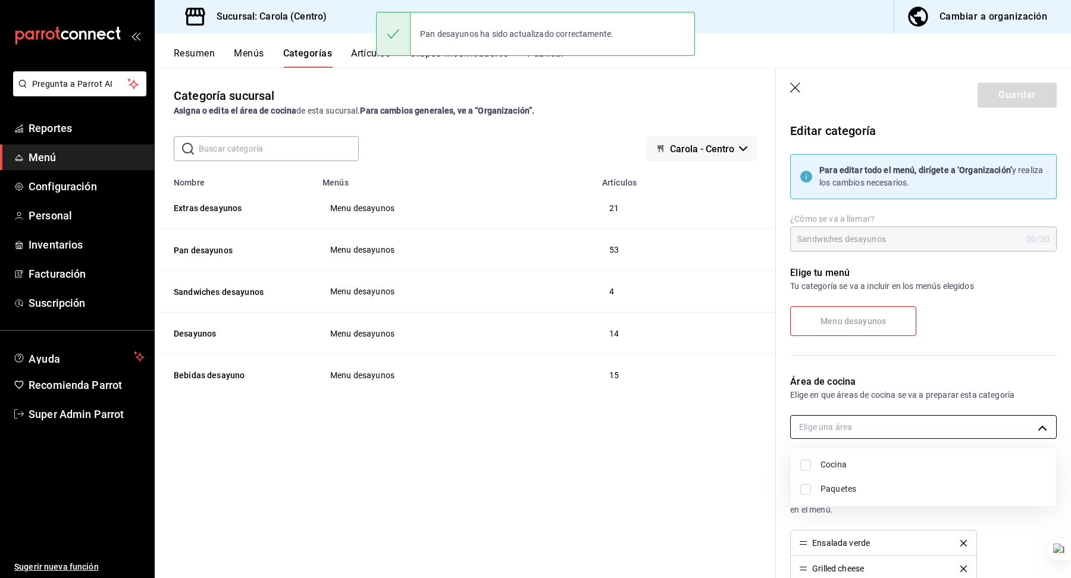
click at [857, 433] on body "Pregunta a Parrot AI Reportes Menú Configuración Personal Inventarios Facturaci…" at bounding box center [535, 289] width 1071 height 578
click at [845, 466] on span "Cocina" at bounding box center [933, 465] width 226 height 12
type input "d4109c64-dcbe-426e-8da8-45c79b85531b"
checkbox input "true"
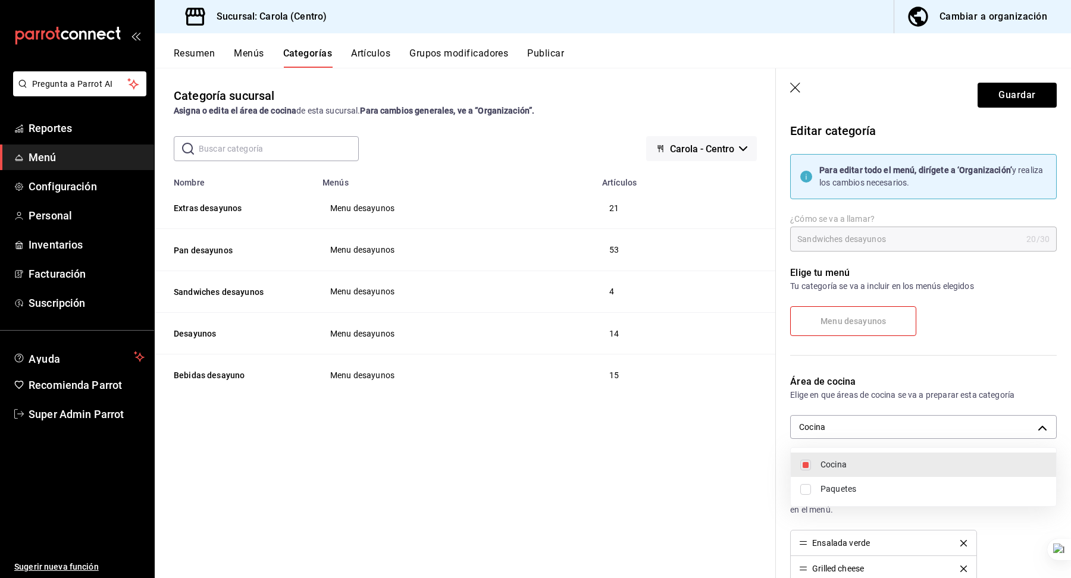
click at [864, 366] on div at bounding box center [535, 289] width 1071 height 578
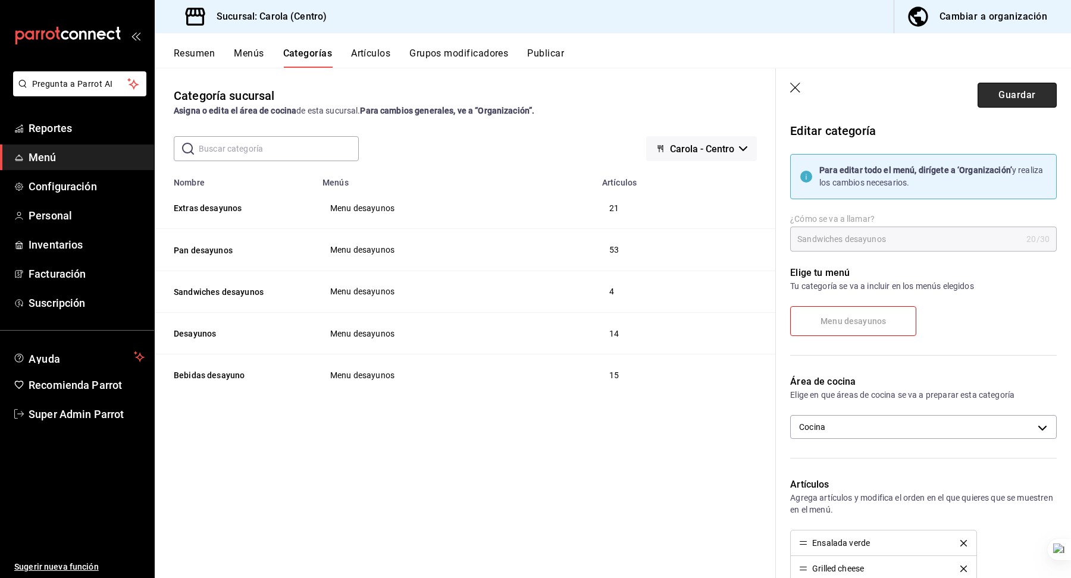
click at [1003, 96] on button "Guardar" at bounding box center [1016, 95] width 79 height 25
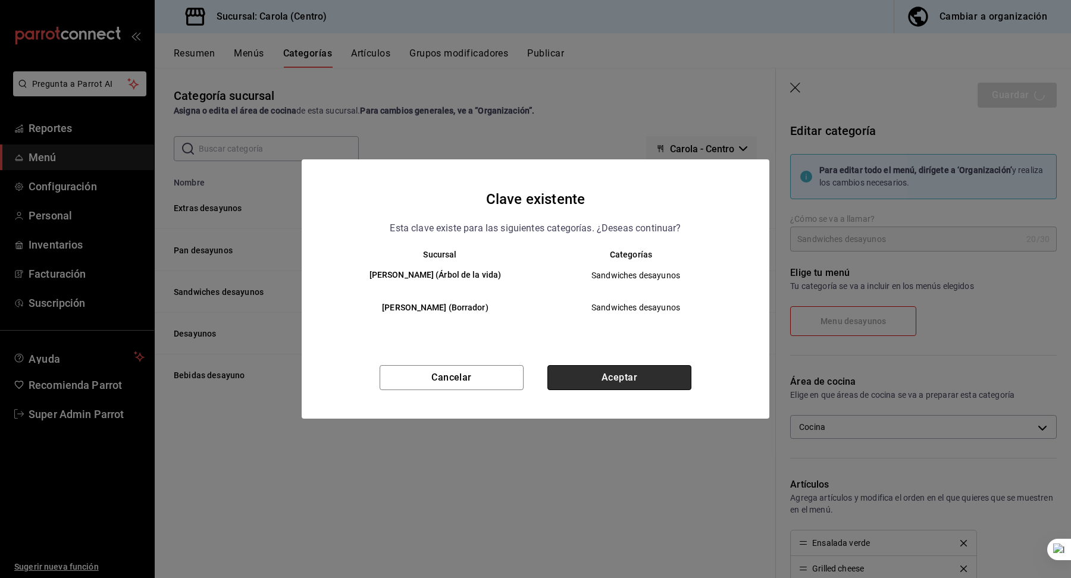
click at [629, 375] on button "Aceptar" at bounding box center [619, 377] width 144 height 25
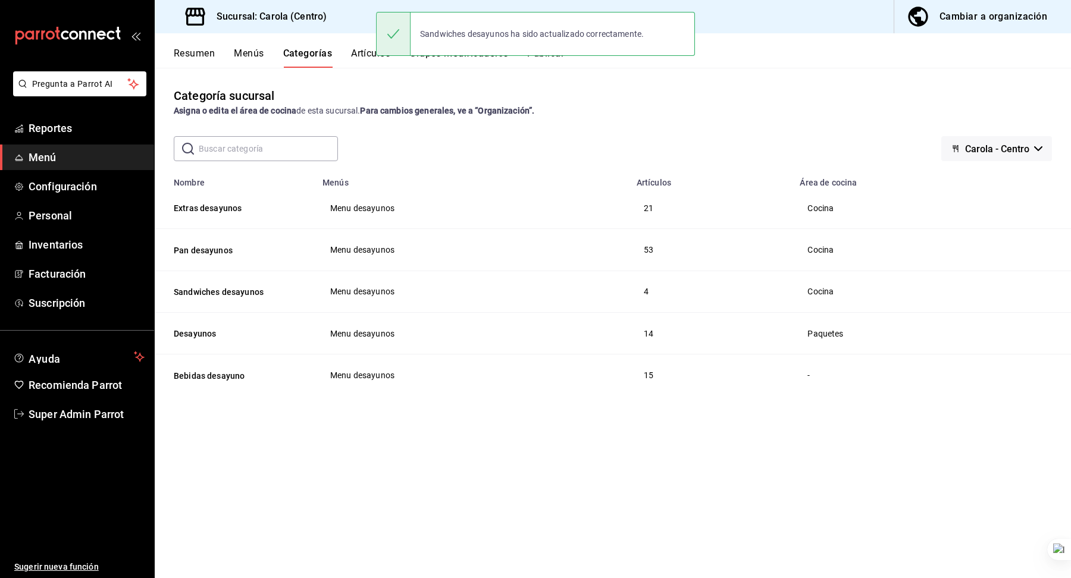
click at [223, 381] on th "Bebidas desayuno" at bounding box center [235, 376] width 161 height 42
click at [228, 370] on button "Bebidas desayuno" at bounding box center [233, 376] width 119 height 12
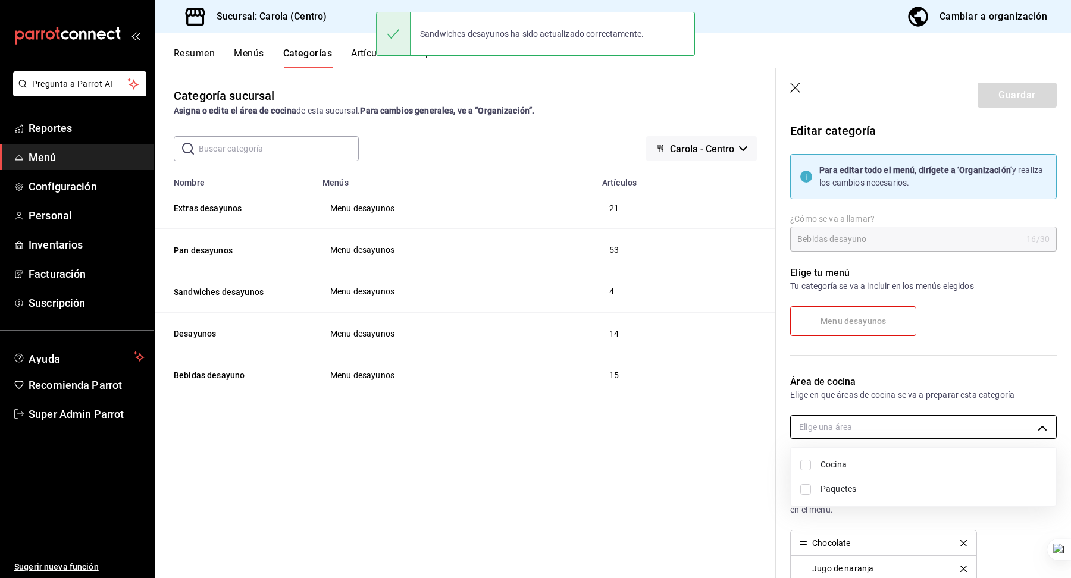
click at [895, 424] on body "Pregunta a Parrot AI Reportes Menú Configuración Personal Inventarios Facturaci…" at bounding box center [535, 289] width 1071 height 578
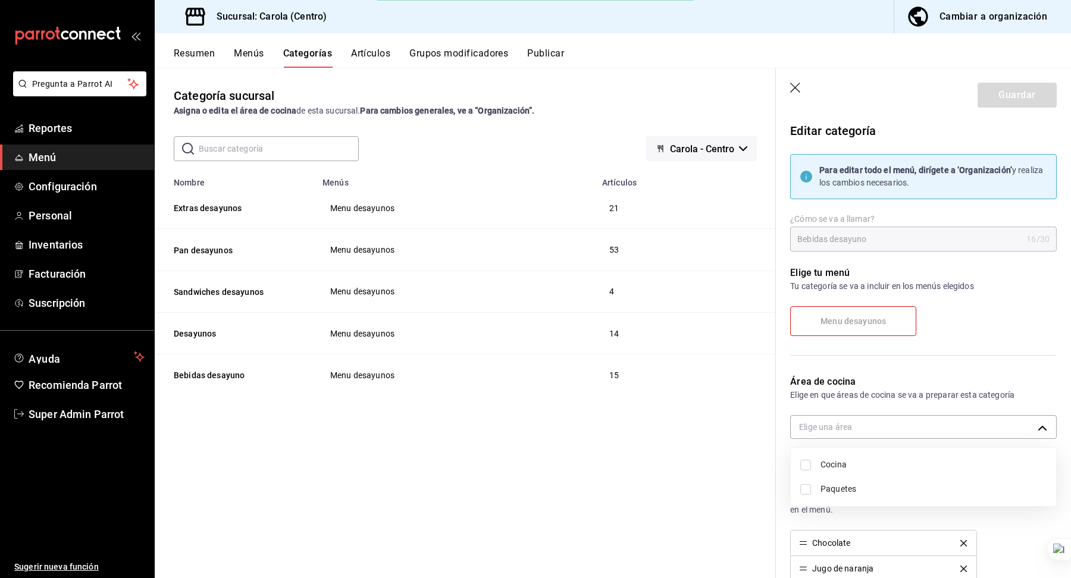
click at [857, 469] on span "Cocina" at bounding box center [933, 465] width 226 height 12
type input "d4109c64-dcbe-426e-8da8-45c79b85531b"
checkbox input "true"
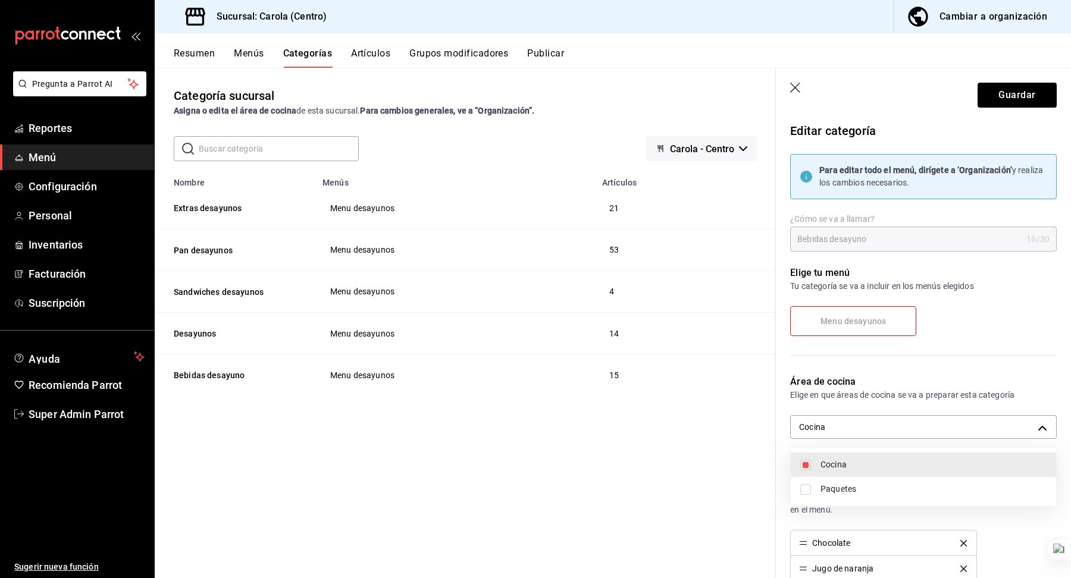
click at [888, 365] on div at bounding box center [535, 289] width 1071 height 578
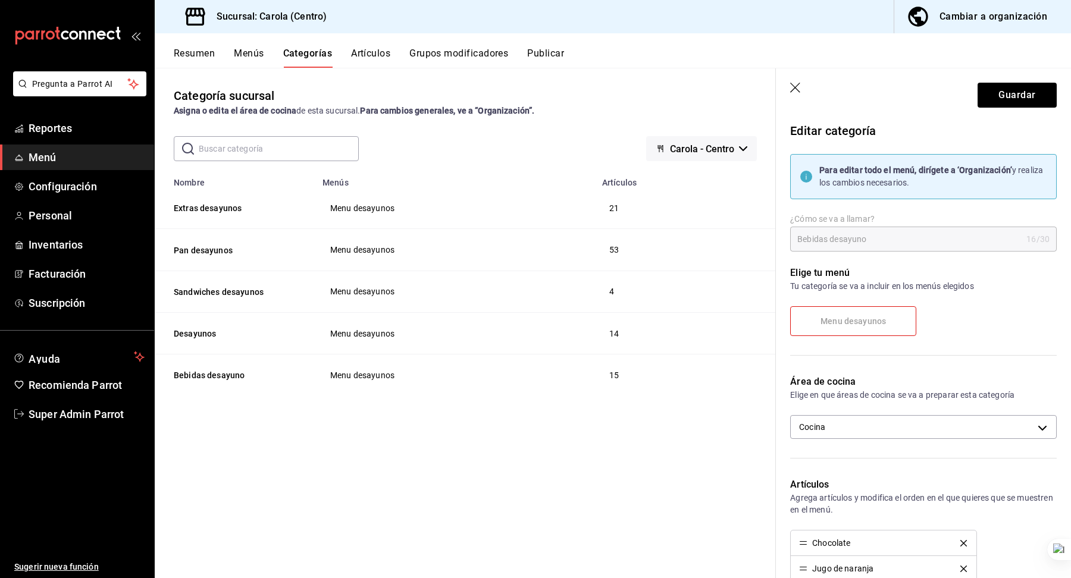
click at [1024, 77] on header "Guardar" at bounding box center [923, 92] width 295 height 49
click at [1013, 93] on button "Guardar" at bounding box center [1016, 95] width 79 height 25
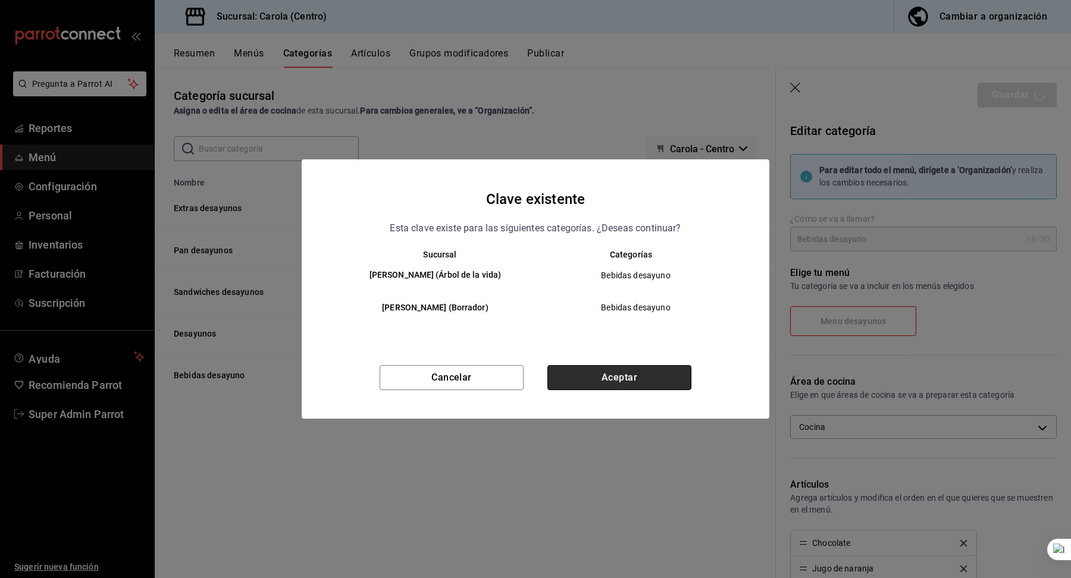
click at [603, 387] on button "Aceptar" at bounding box center [619, 377] width 144 height 25
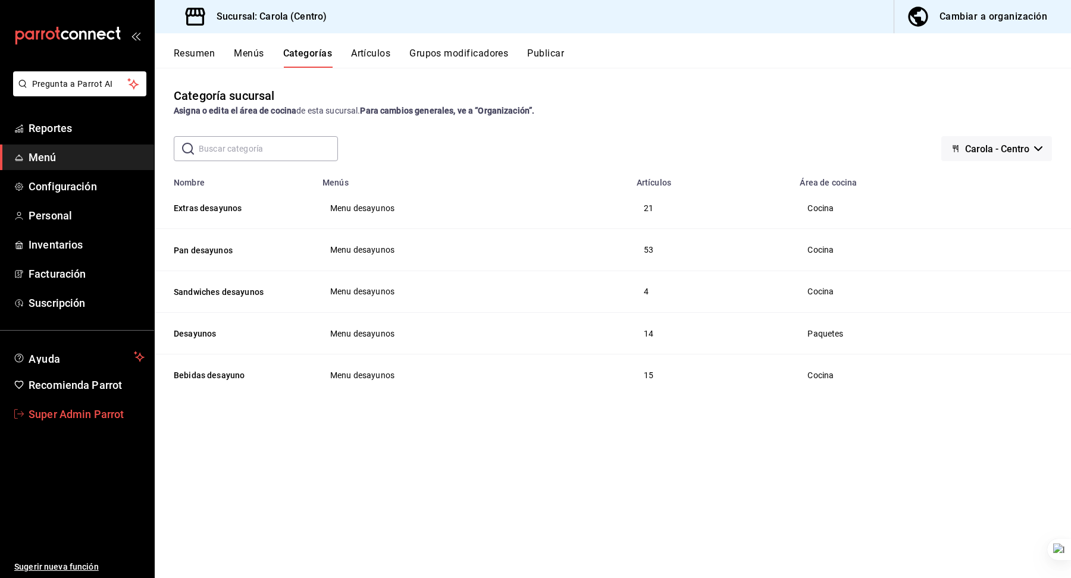
click at [76, 402] on link "Super Admin Parrot" at bounding box center [77, 415] width 154 height 26
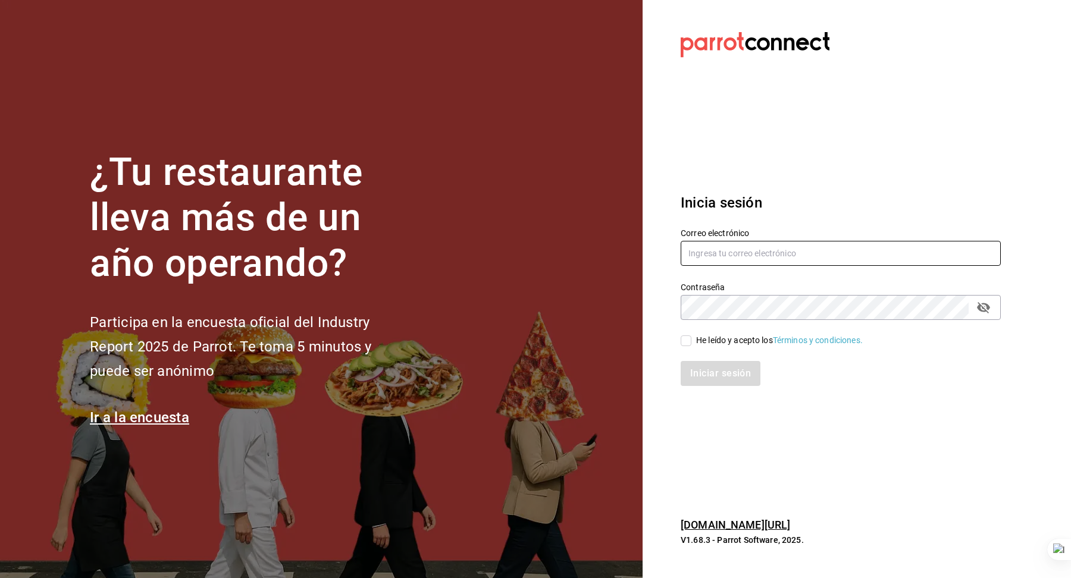
click at [808, 255] on input "text" at bounding box center [841, 253] width 320 height 25
type input "[EMAIL_ADDRESS][DOMAIN_NAME]"
click at [728, 336] on div "He leído y acepto los Términos y condiciones." at bounding box center [779, 340] width 167 height 12
click at [691, 336] on input "He leído y acepto los Términos y condiciones." at bounding box center [686, 341] width 11 height 11
checkbox input "true"
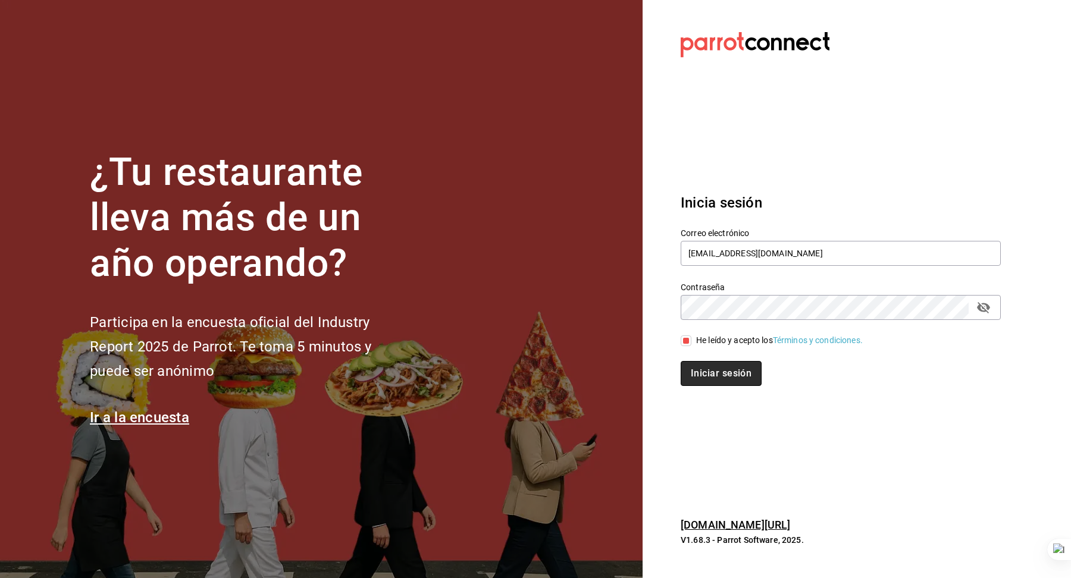
click at [720, 366] on button "Iniciar sesión" at bounding box center [721, 373] width 81 height 25
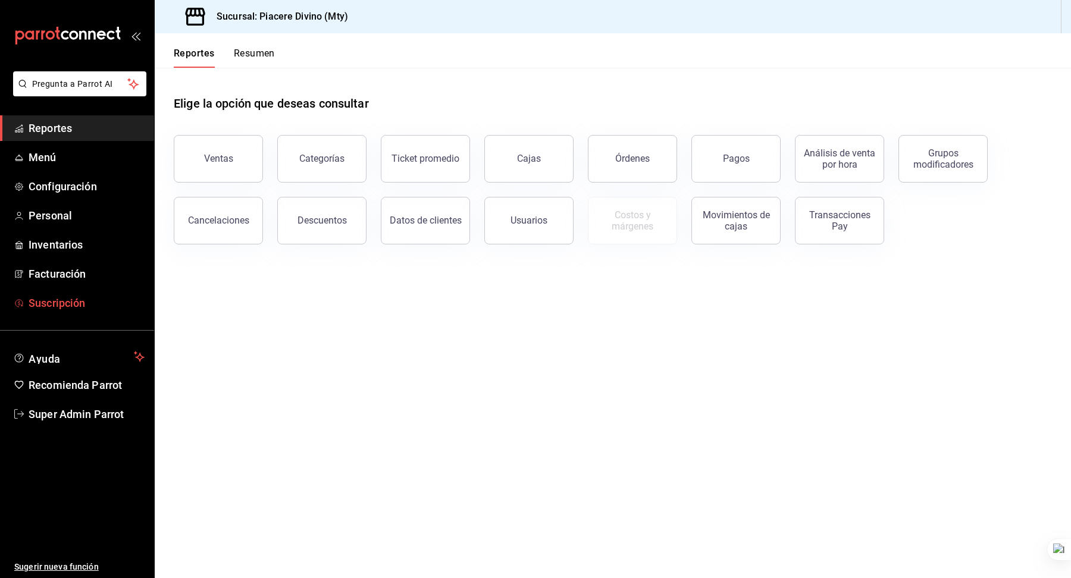
click at [73, 305] on span "Suscripción" at bounding box center [87, 303] width 116 height 16
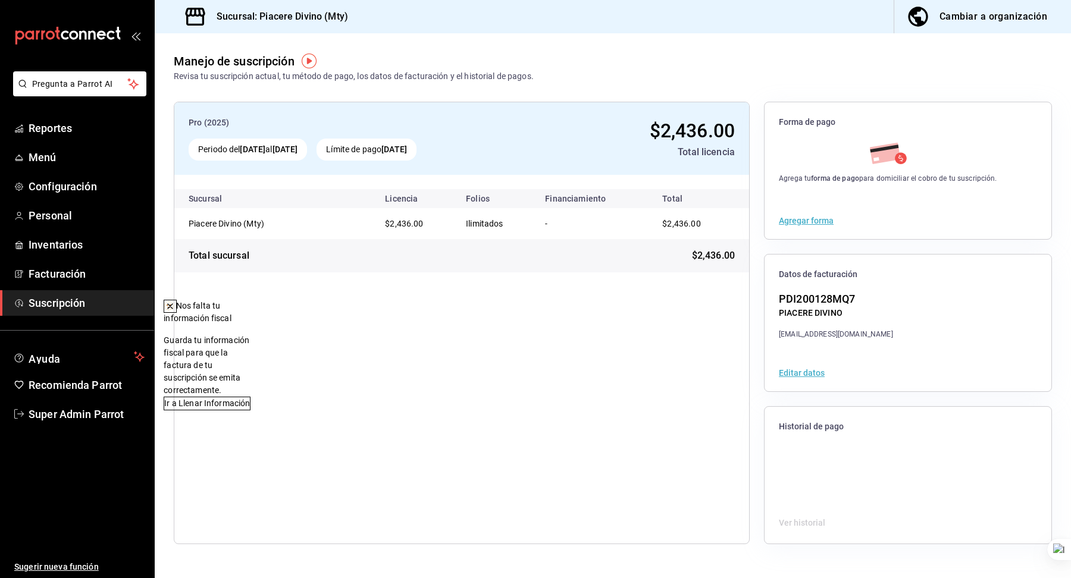
click at [175, 303] on icon at bounding box center [170, 307] width 10 height 10
